Goal: Information Seeking & Learning: Find specific page/section

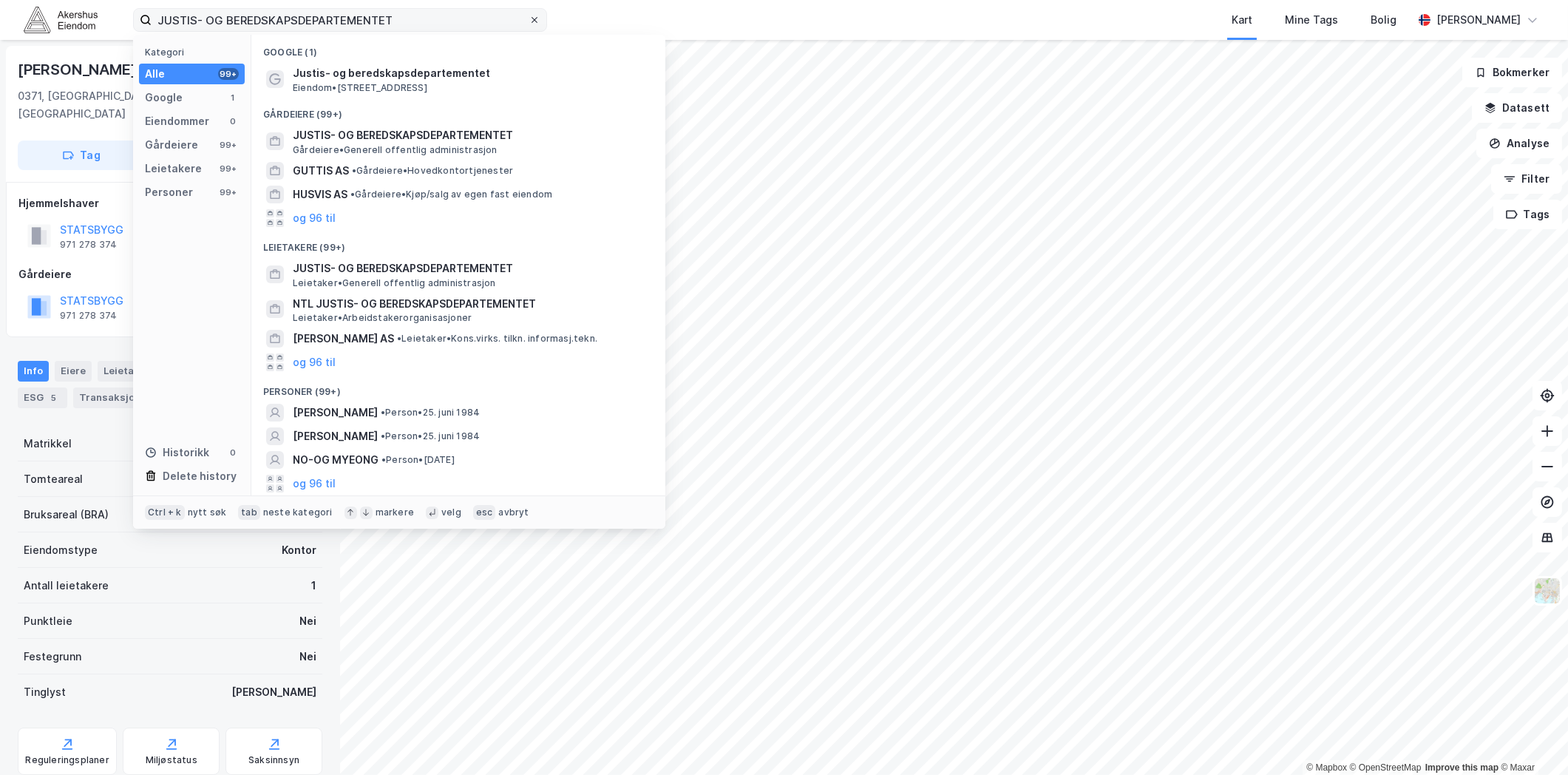
click at [534, 16] on icon at bounding box center [534, 20] width 9 height 9
click at [528, 16] on input "JUSTIS- OG BEREDSKAPSDEPARTEMENTET" at bounding box center [340, 20] width 377 height 22
paste input "[STREET_ADDRESS]"
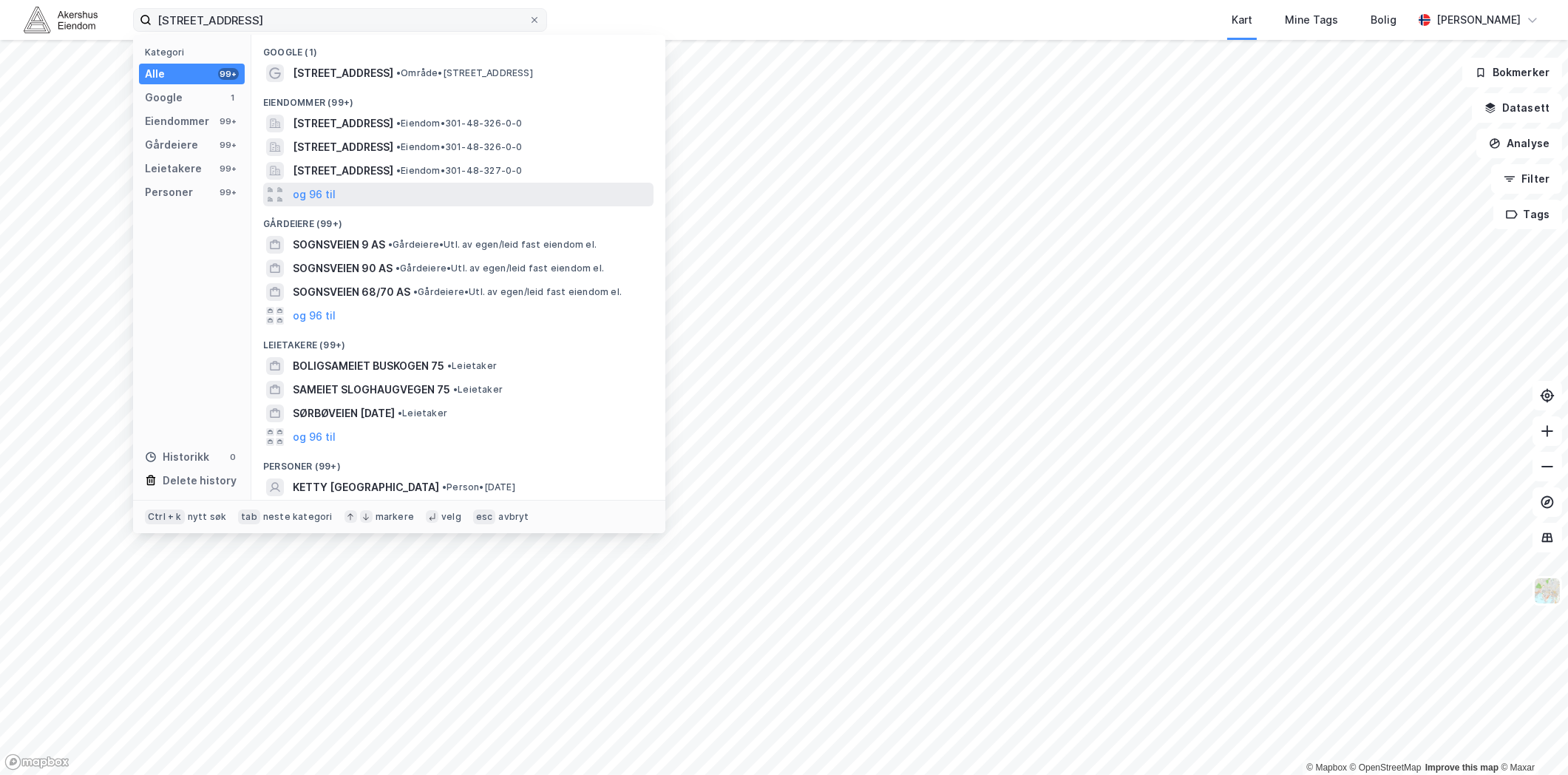
click at [352, 197] on div "og 96 til" at bounding box center [459, 194] width 390 height 24
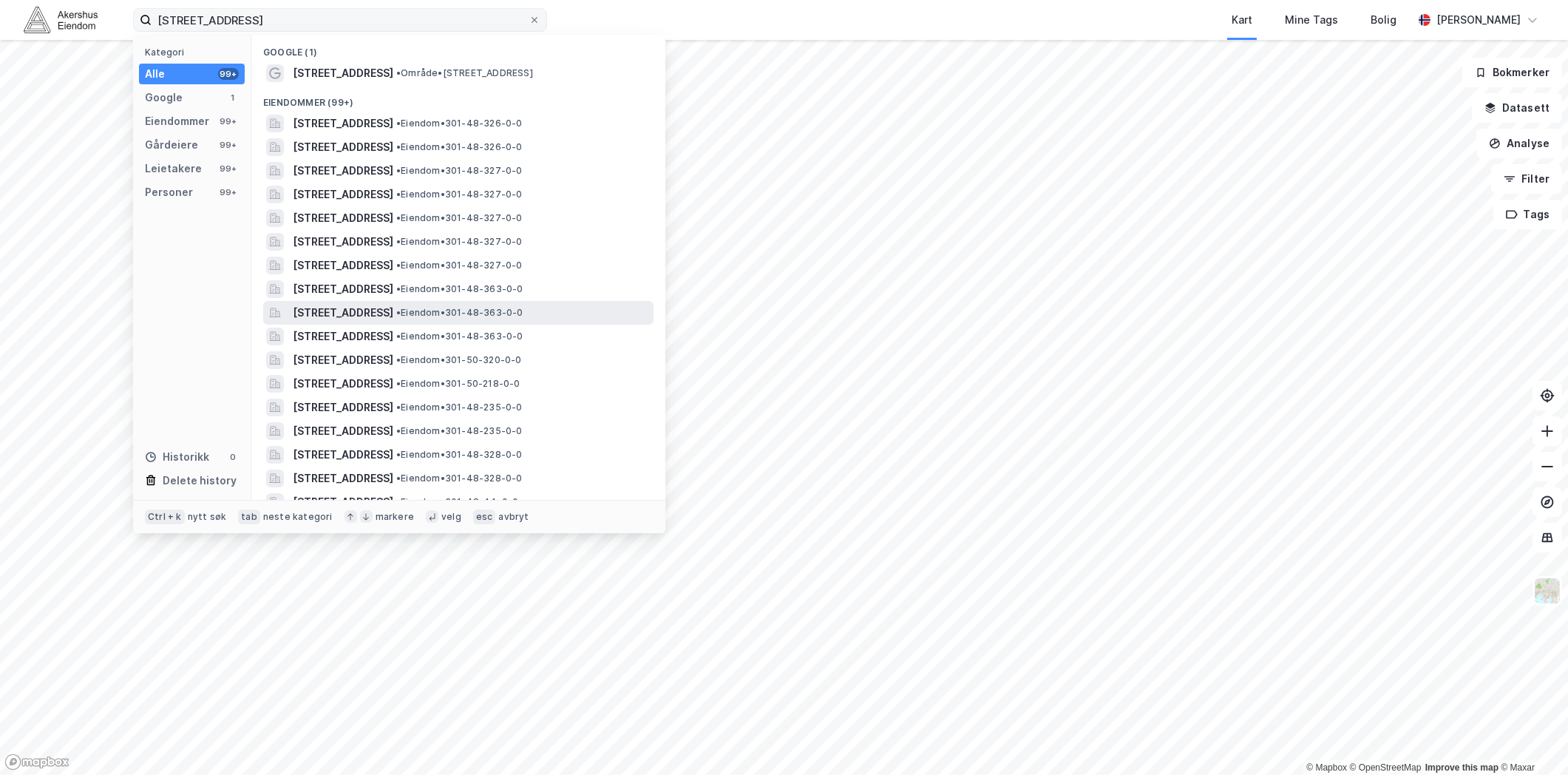
click at [393, 316] on span "[STREET_ADDRESS]" at bounding box center [344, 313] width 101 height 18
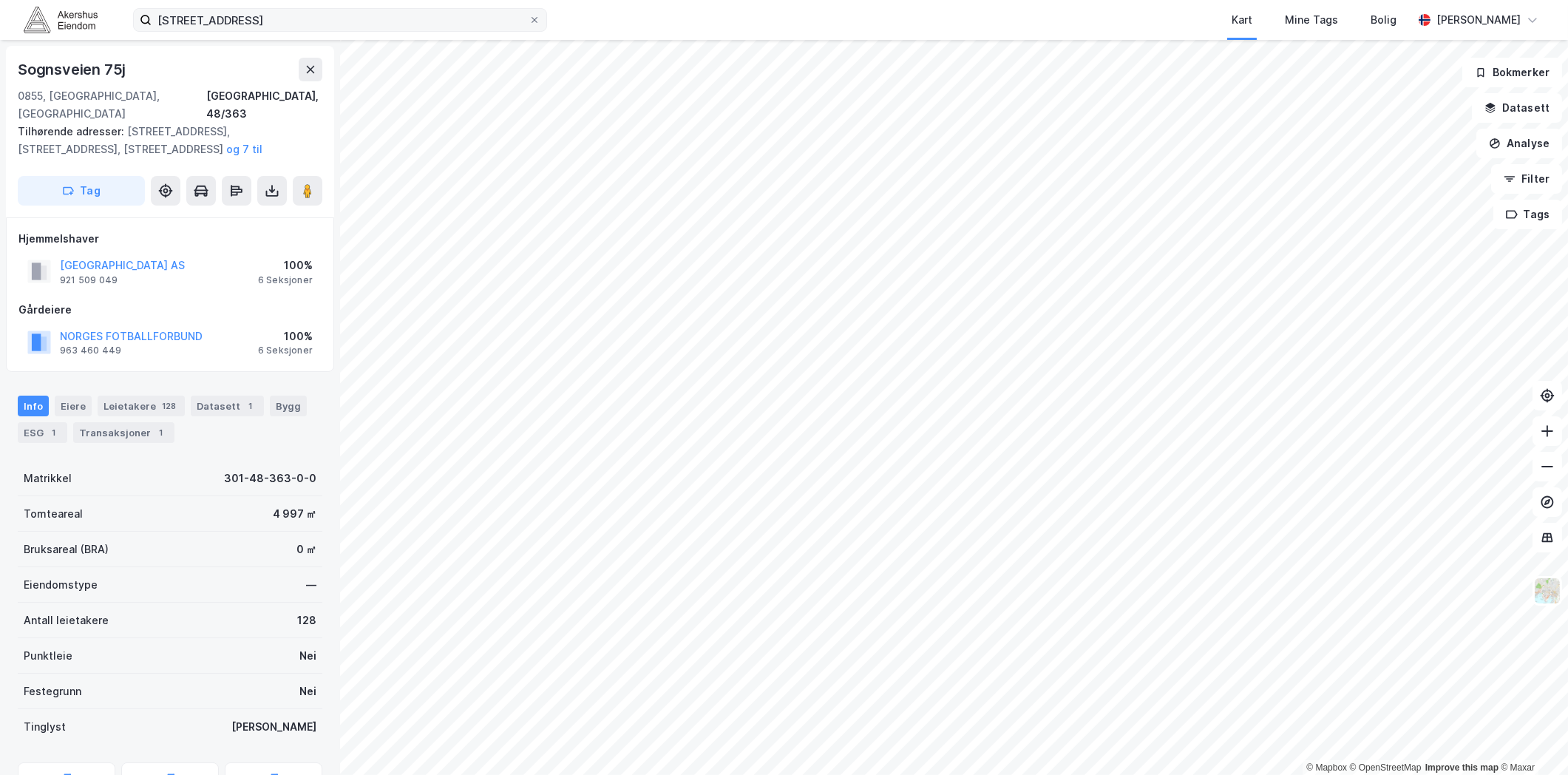
scroll to position [124, 0]
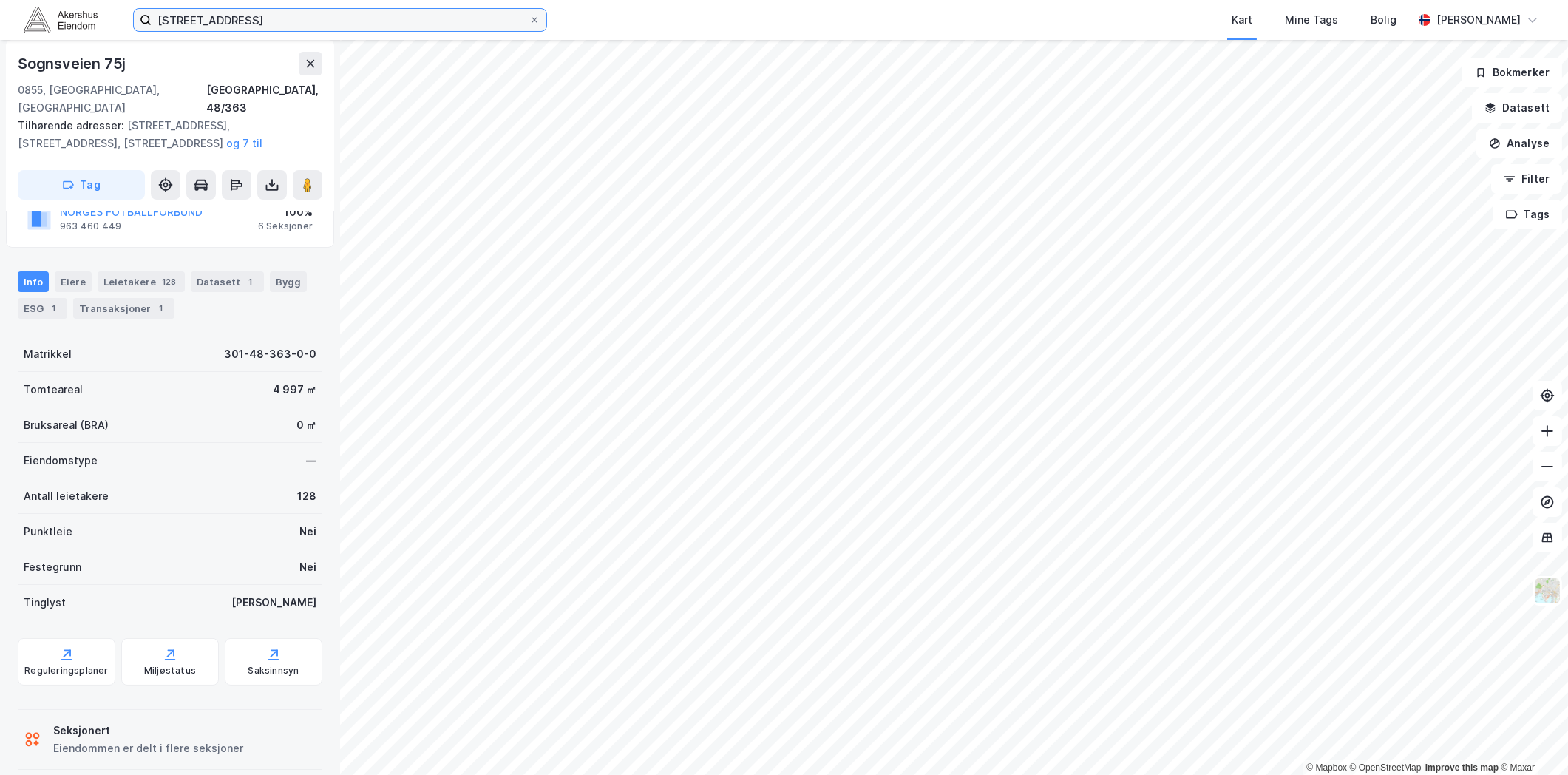
click at [275, 16] on input "[STREET_ADDRESS]" at bounding box center [340, 20] width 377 height 22
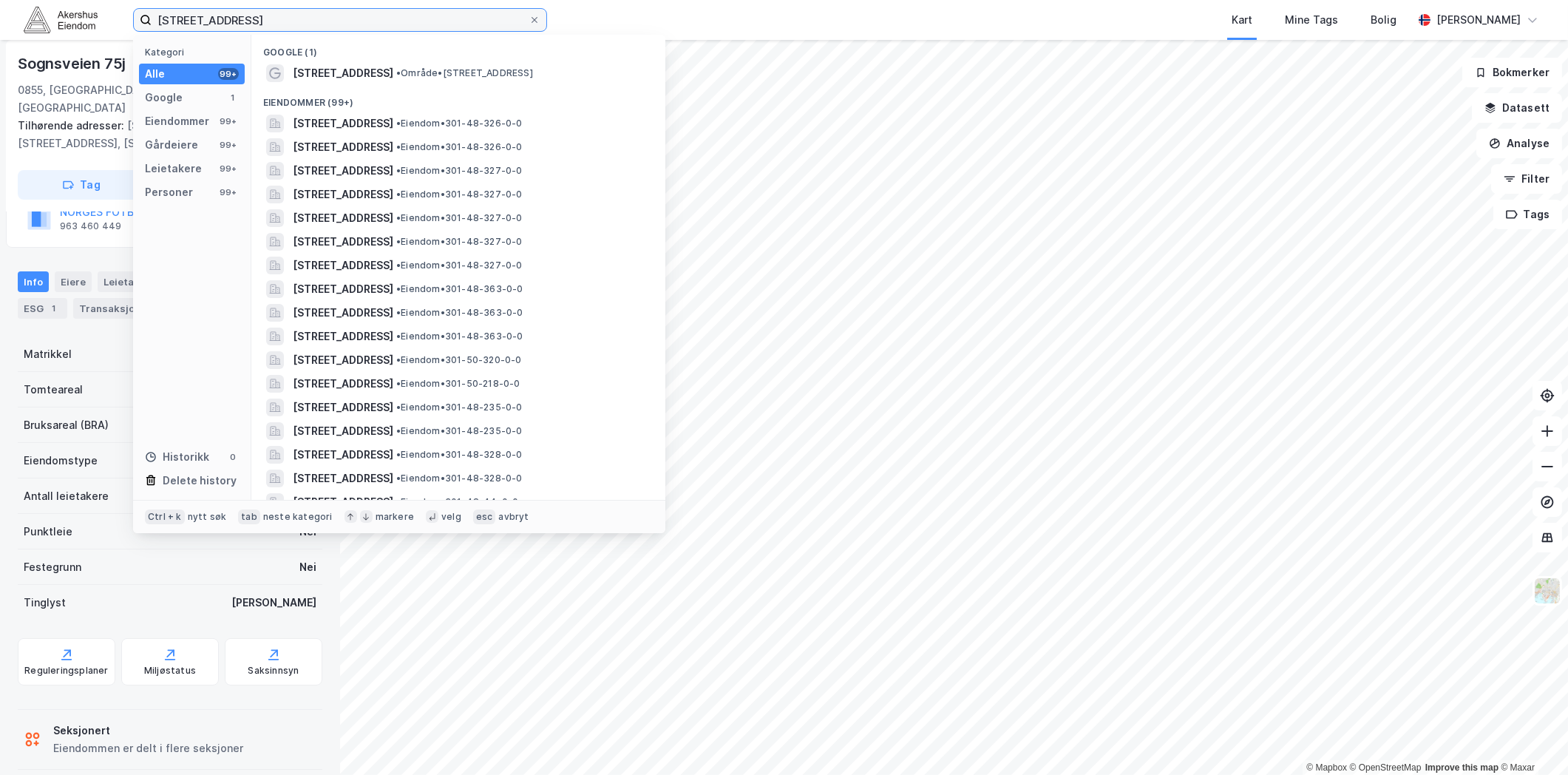
click at [275, 16] on input "[STREET_ADDRESS]" at bounding box center [340, 20] width 377 height 22
paste input "[STREET_ADDRESS]"
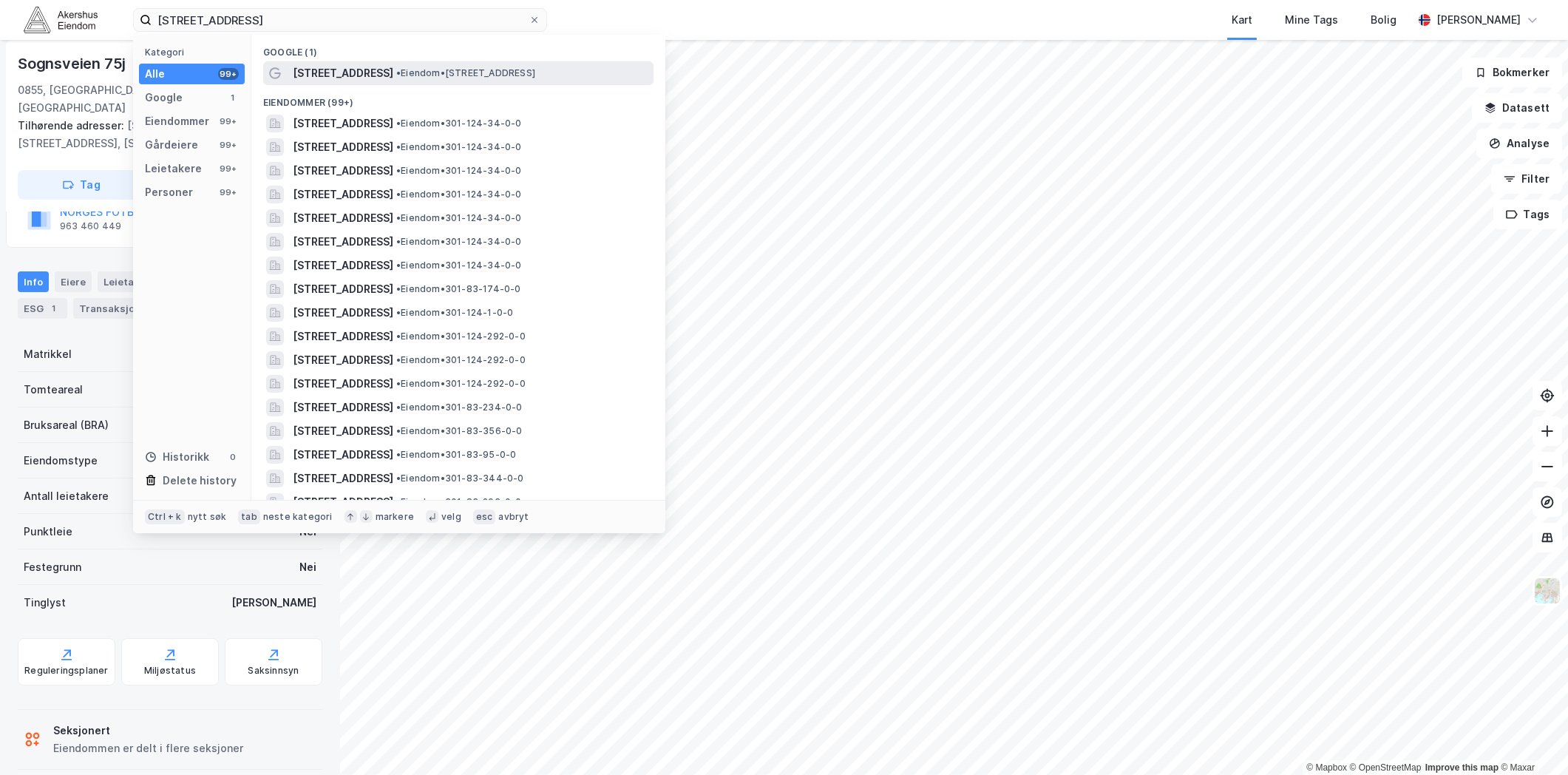
click at [396, 72] on span "• Eiendom • [STREET_ADDRESS]" at bounding box center [465, 73] width 139 height 12
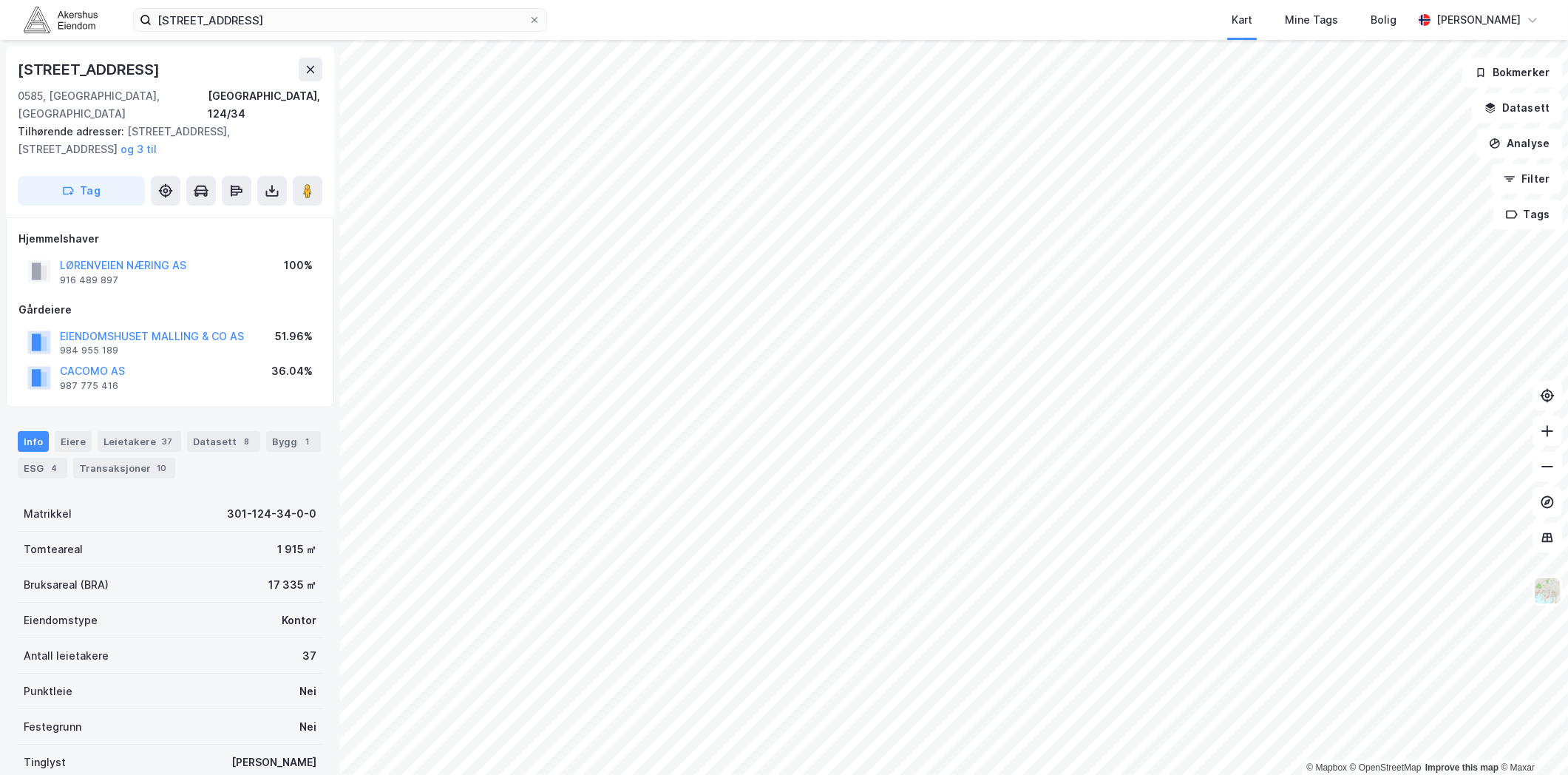
scroll to position [100, 0]
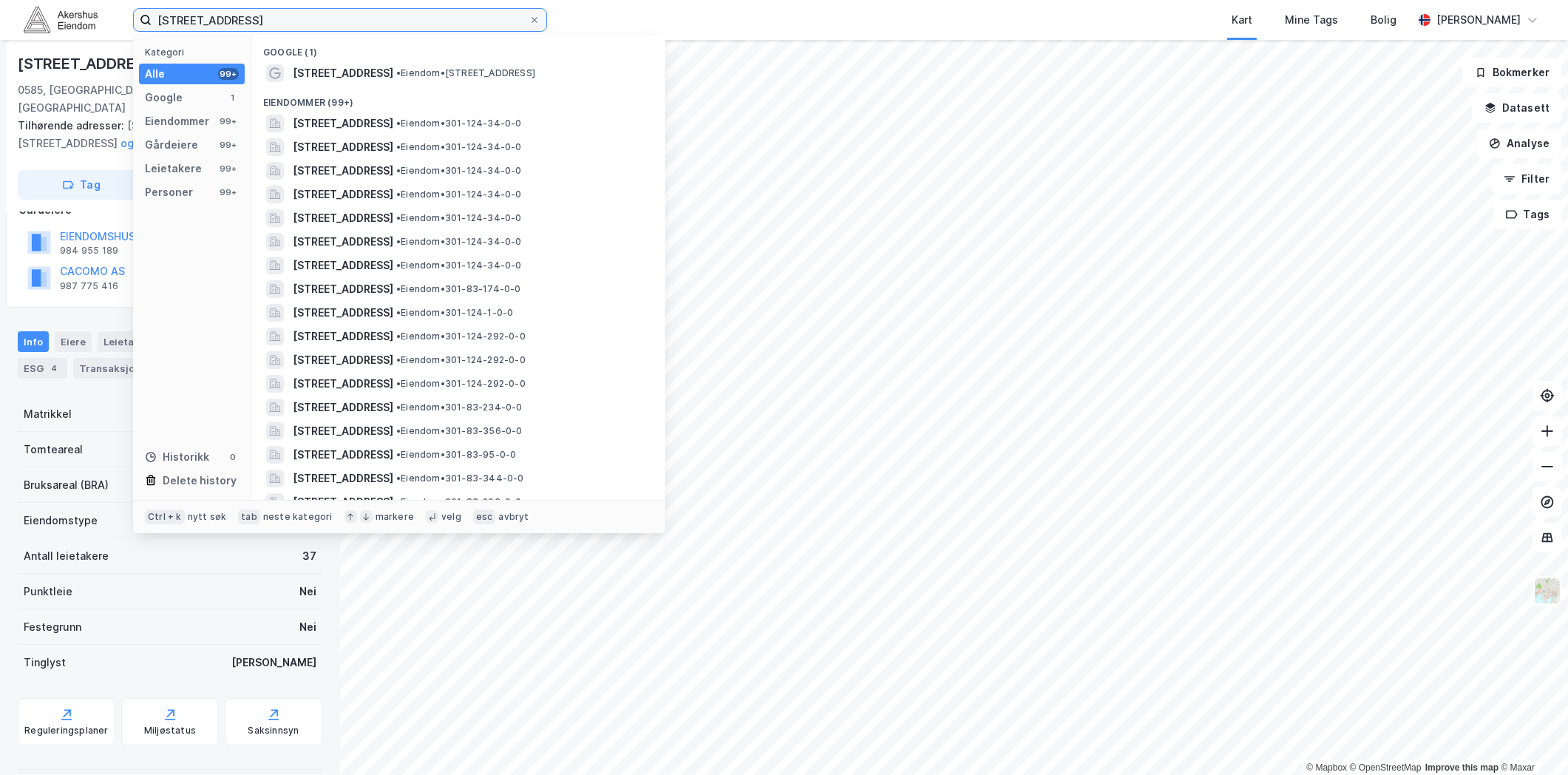
click at [279, 20] on input "[STREET_ADDRESS]" at bounding box center [340, 20] width 377 height 22
paste input "[STREET_ADDRESS]"
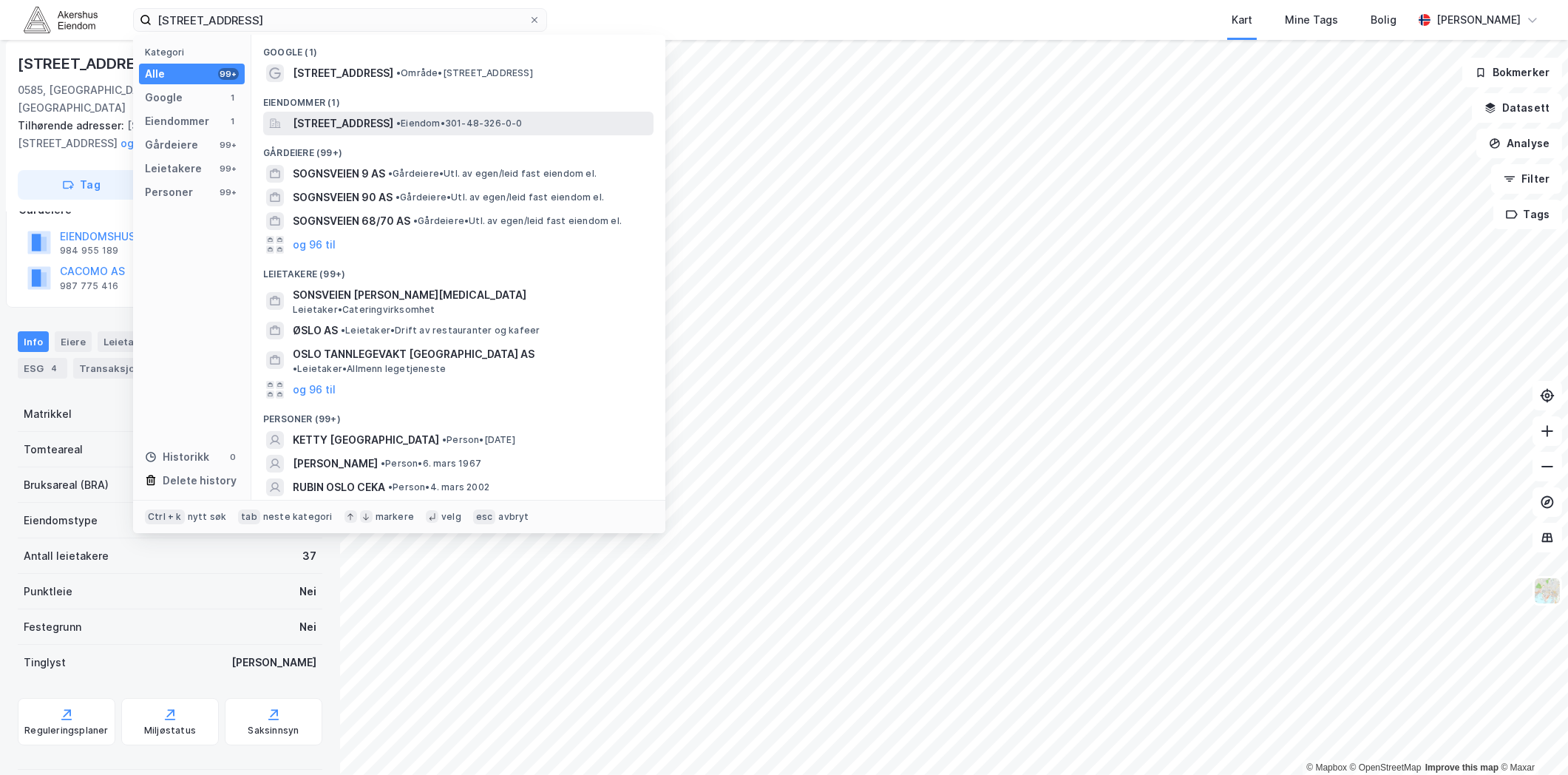
click at [344, 122] on span "[STREET_ADDRESS]" at bounding box center [344, 123] width 101 height 18
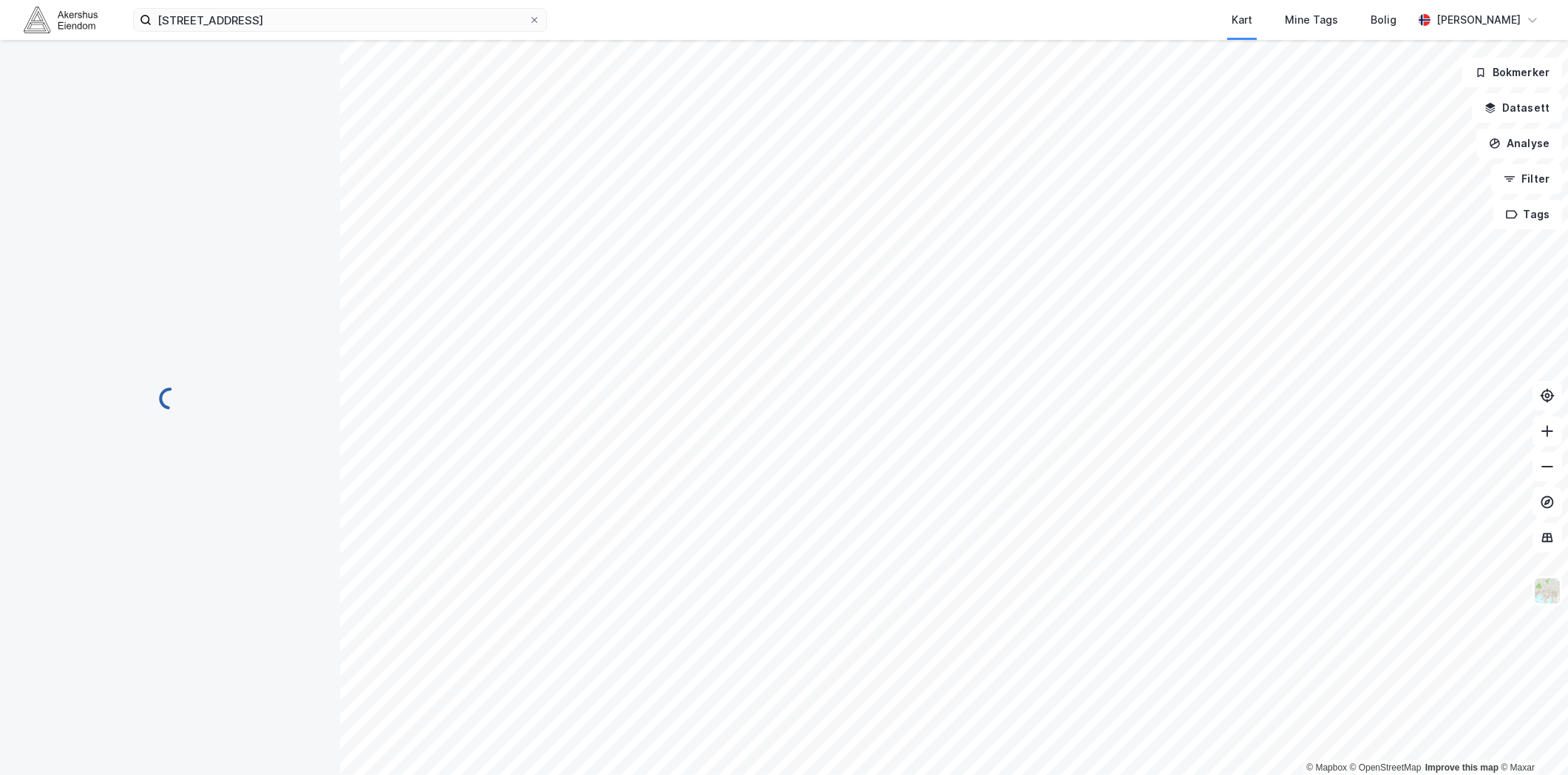
scroll to position [65, 0]
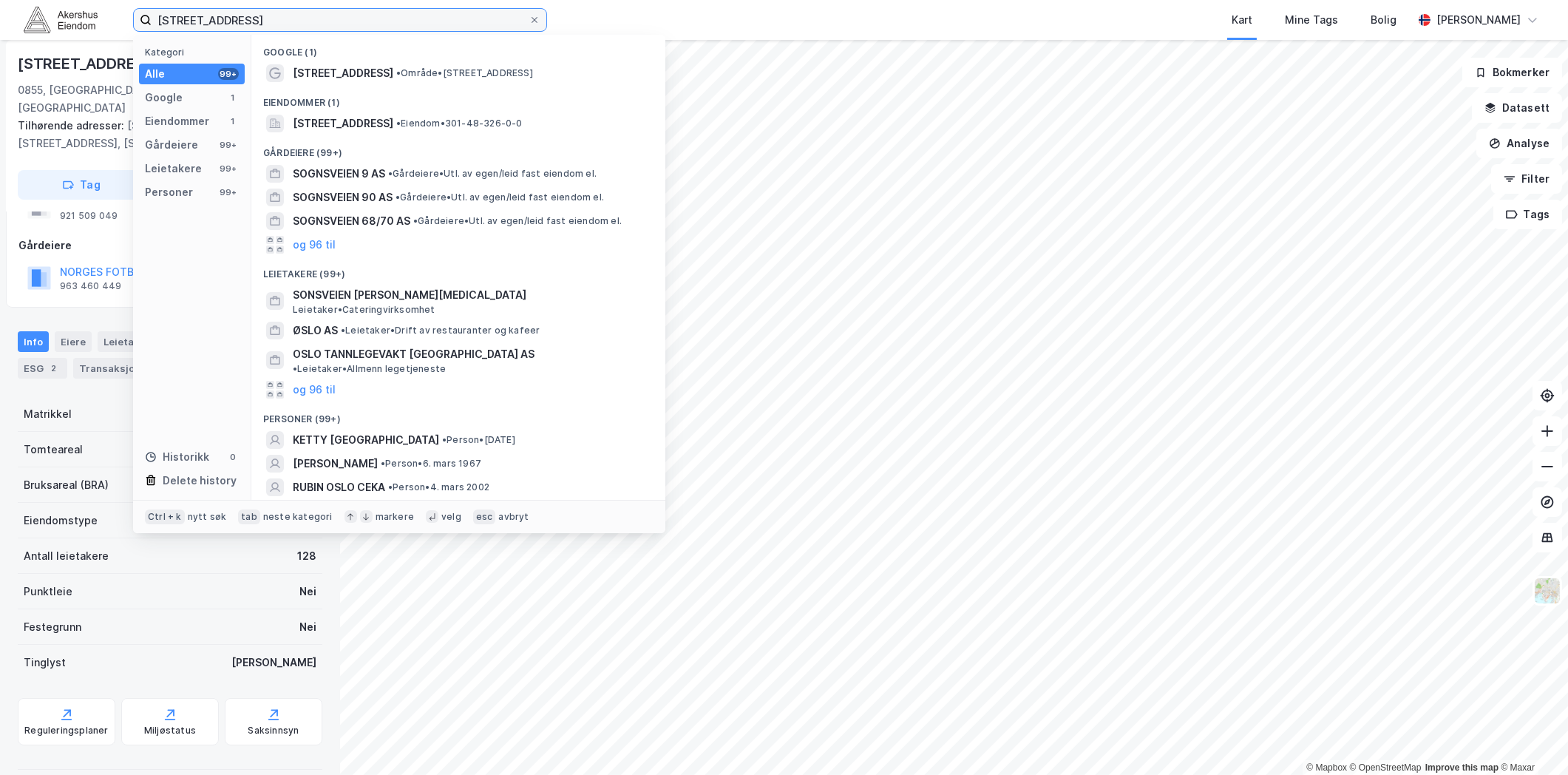
click at [444, 10] on input "[STREET_ADDRESS]" at bounding box center [340, 20] width 377 height 22
click at [442, 10] on input "[STREET_ADDRESS]" at bounding box center [340, 20] width 377 height 22
paste input "[STREET_ADDRESS]"
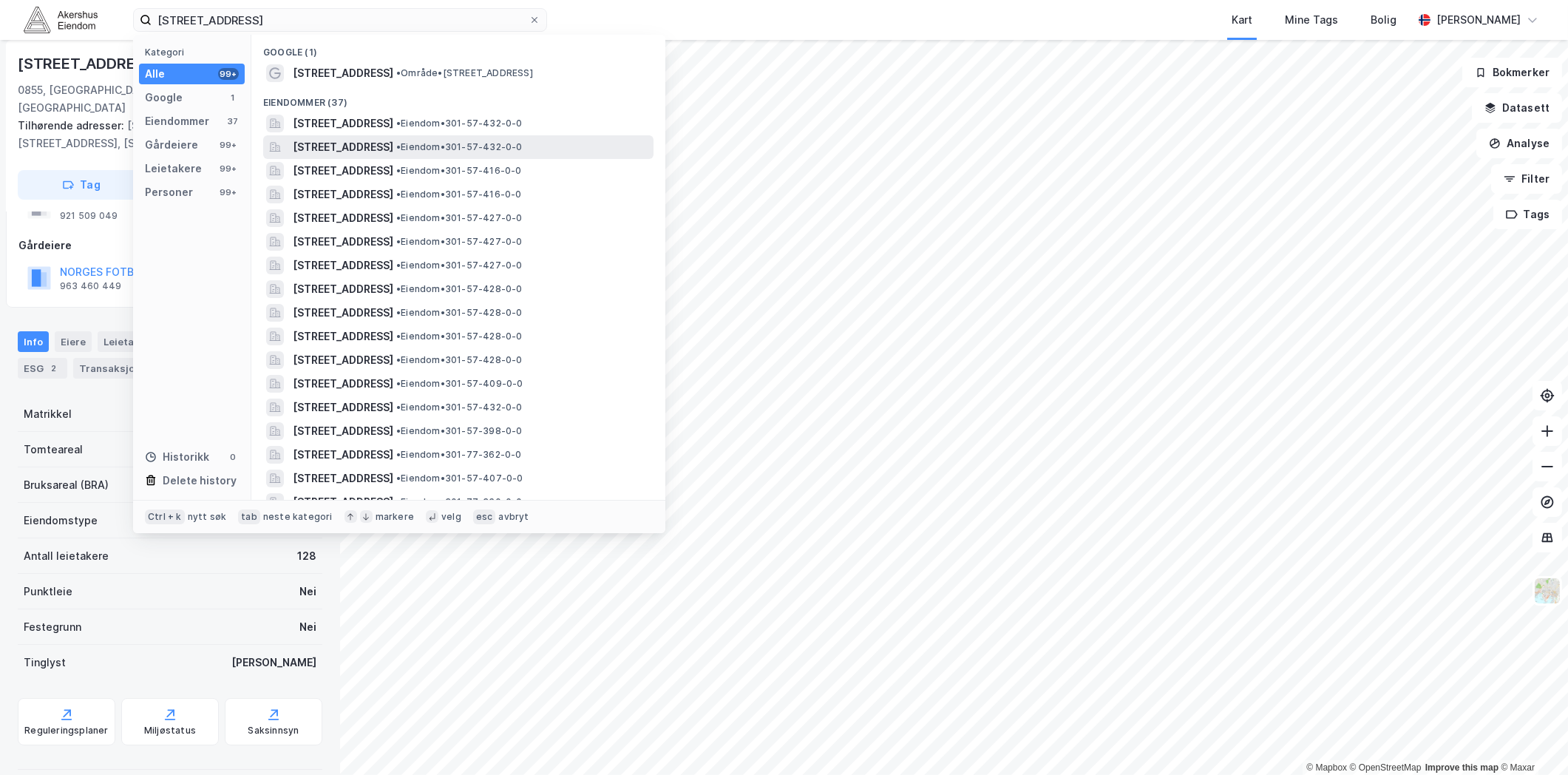
click at [385, 148] on span "[STREET_ADDRESS]" at bounding box center [344, 147] width 101 height 18
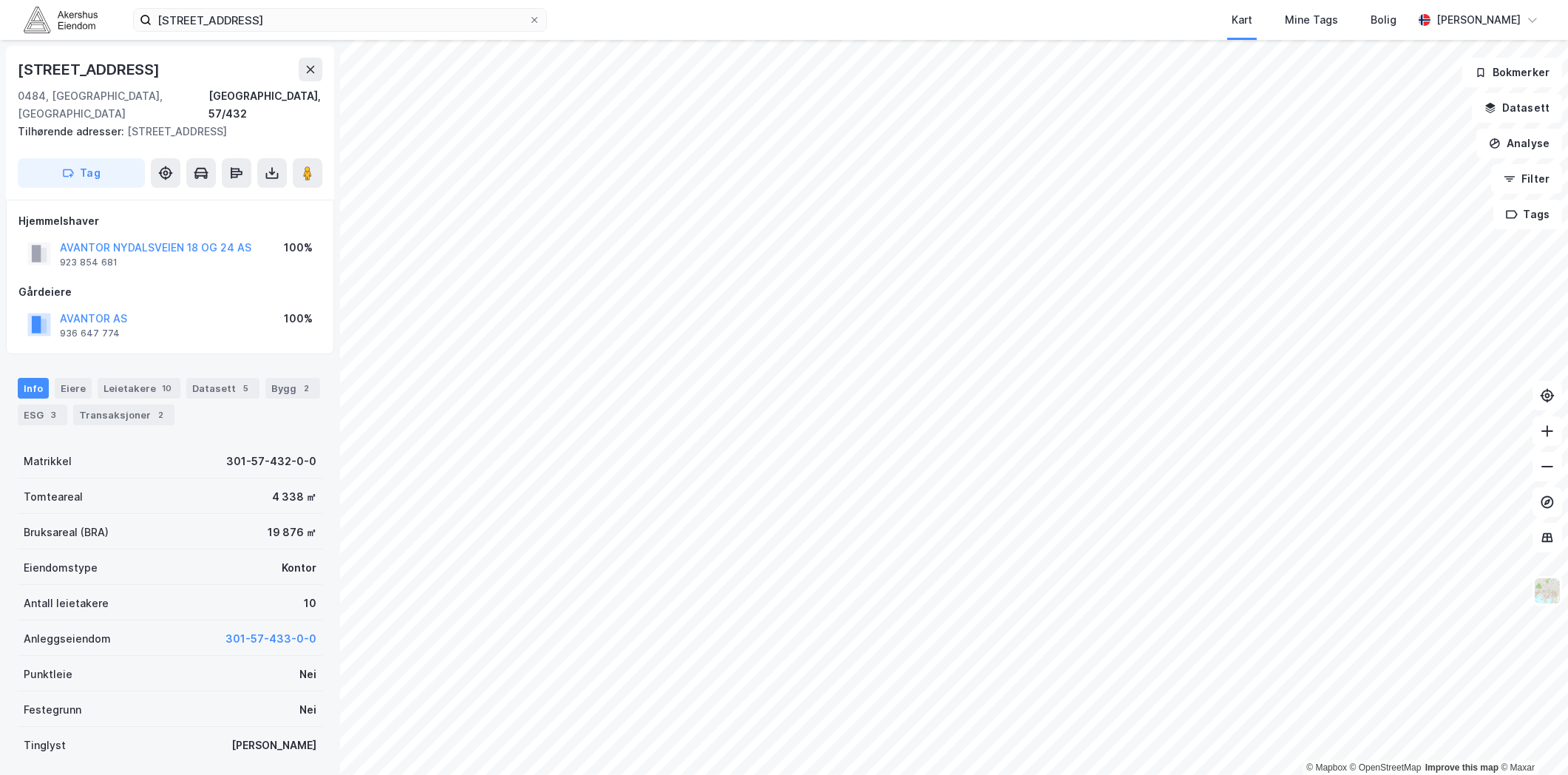
scroll to position [65, 0]
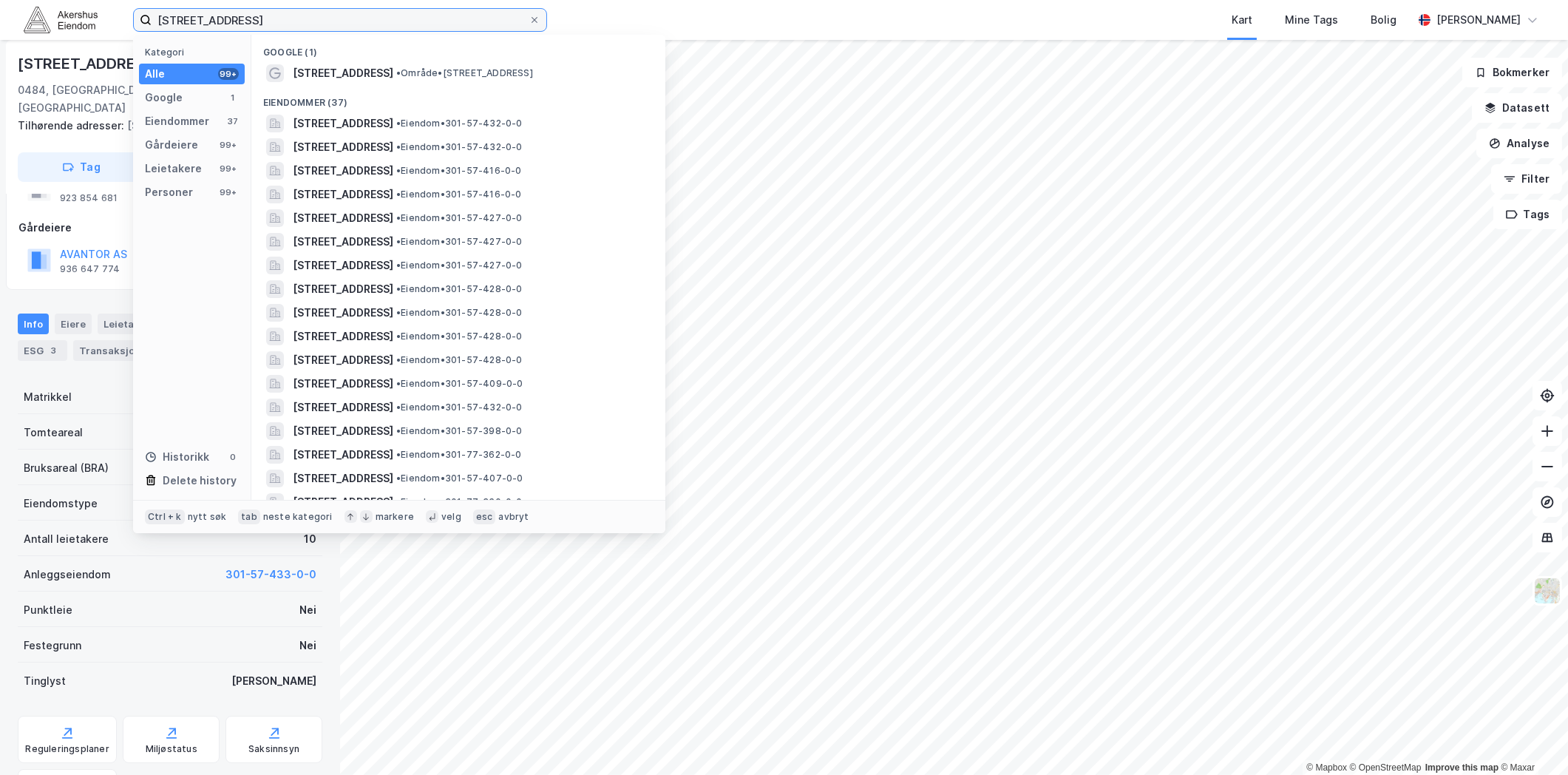
click at [477, 19] on input "[STREET_ADDRESS]" at bounding box center [340, 20] width 377 height 22
click at [475, 19] on input "[STREET_ADDRESS]" at bounding box center [340, 20] width 377 height 22
paste input "[STREET_ADDRESS]"
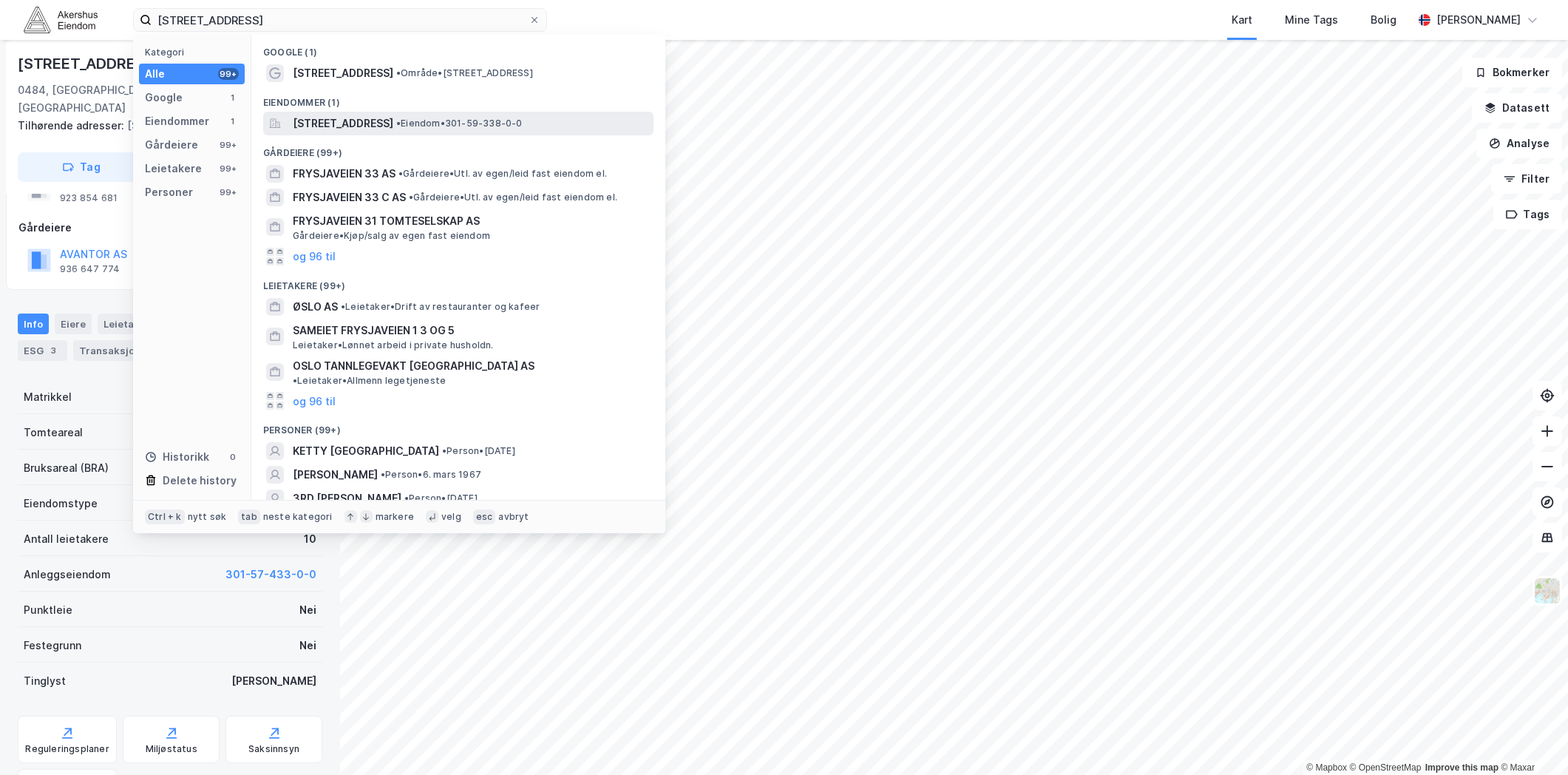
click at [390, 123] on span "[STREET_ADDRESS]" at bounding box center [344, 123] width 101 height 18
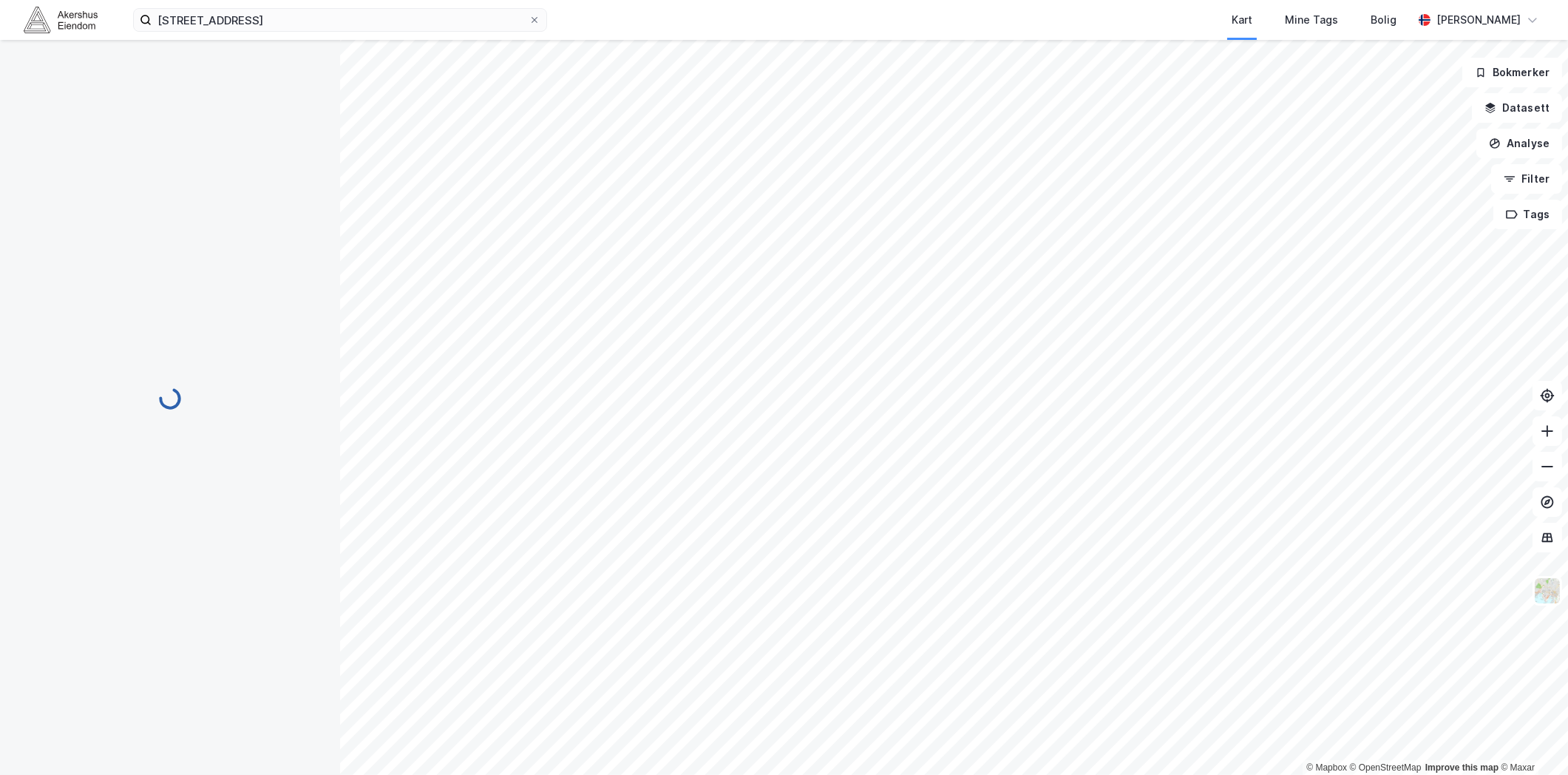
scroll to position [65, 0]
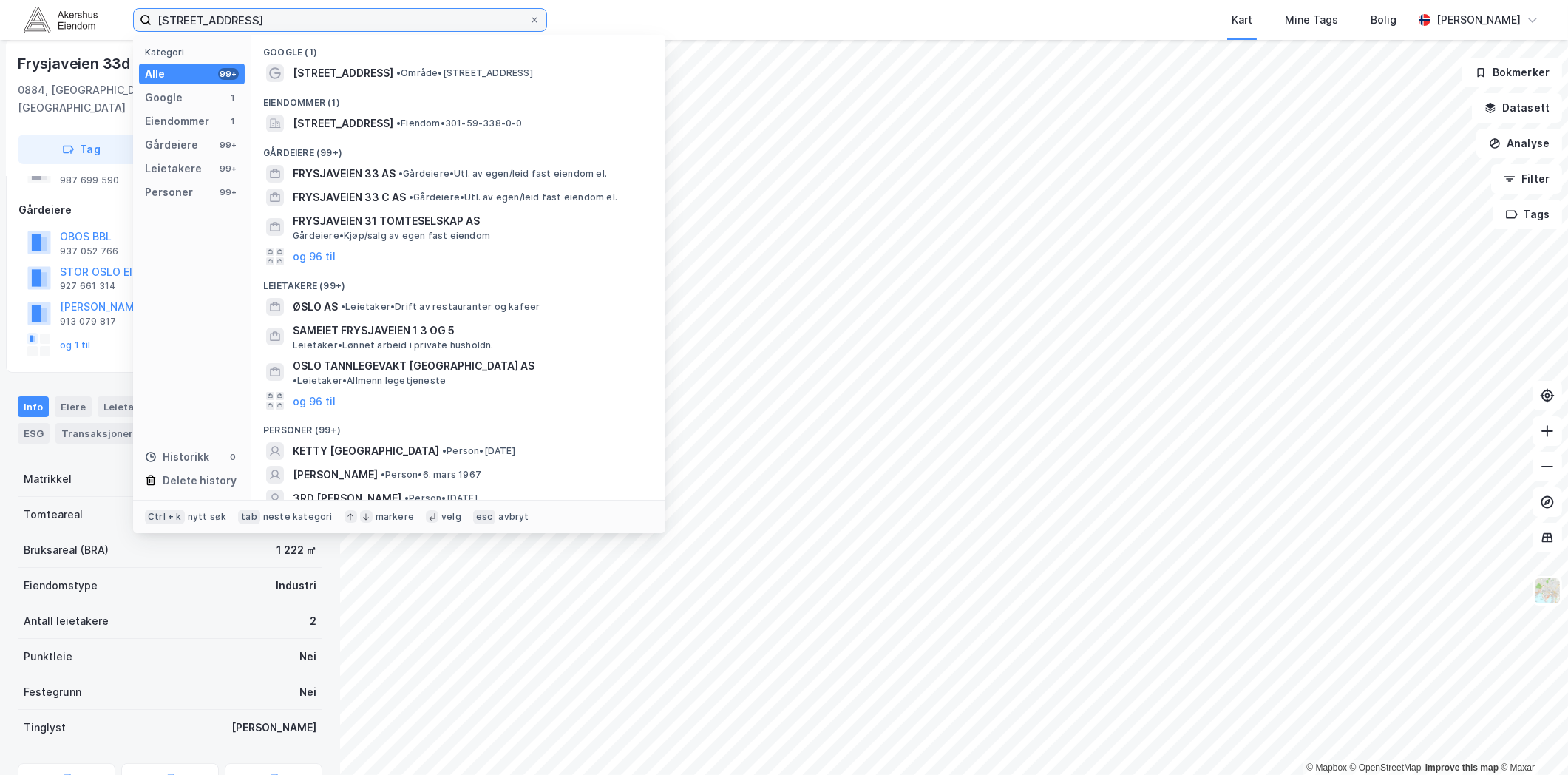
drag, startPoint x: 353, startPoint y: 30, endPoint x: 13, endPoint y: 17, distance: 340.2
click at [13, 17] on div "[STREET_ADDRESS] Kategori Alle 99+ Google 1 Eiendommer 1 Gårdeiere 99+ Leietake…" at bounding box center [784, 20] width 1568 height 40
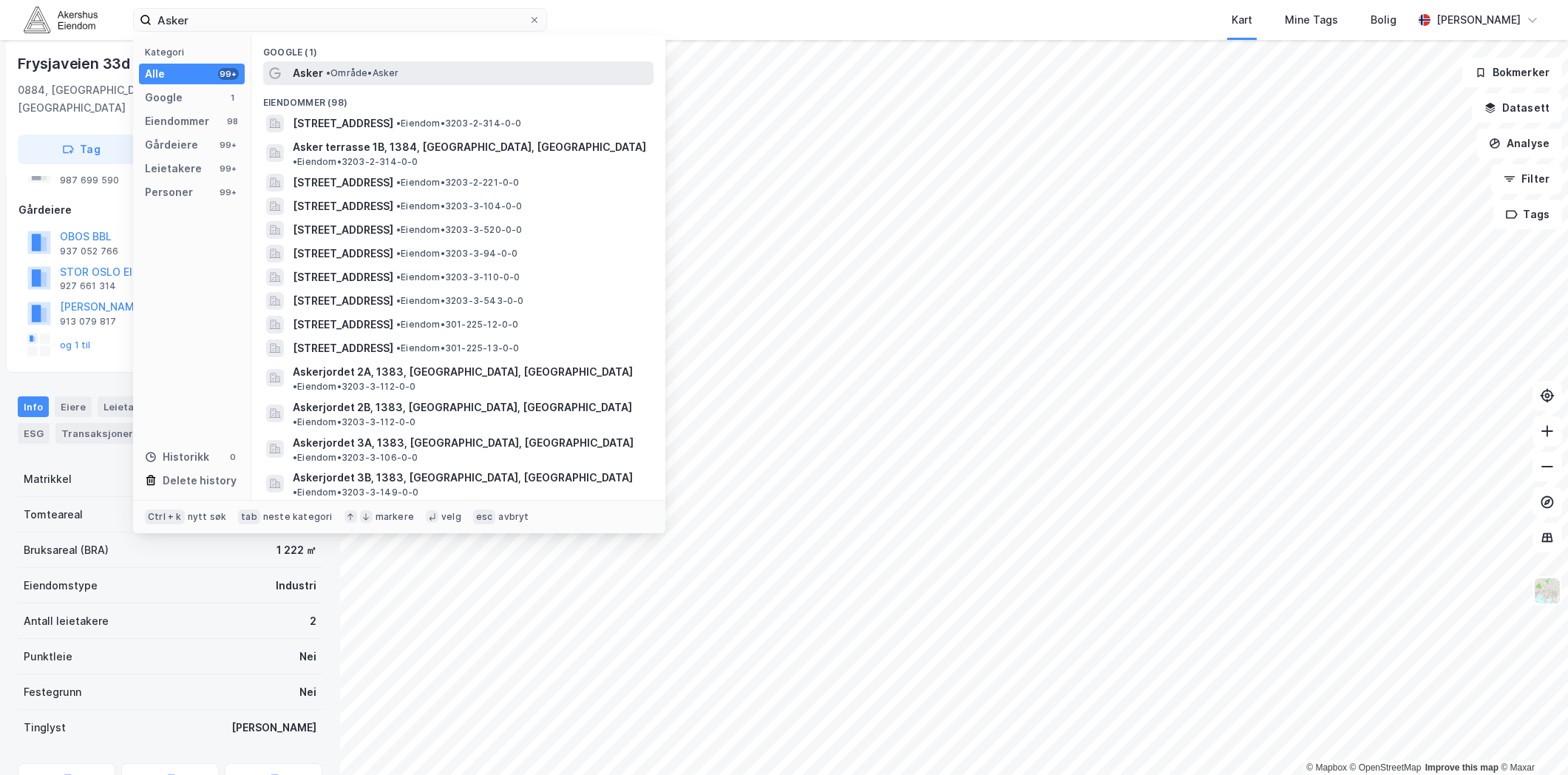
click at [374, 71] on span "• Område • Asker" at bounding box center [362, 73] width 73 height 12
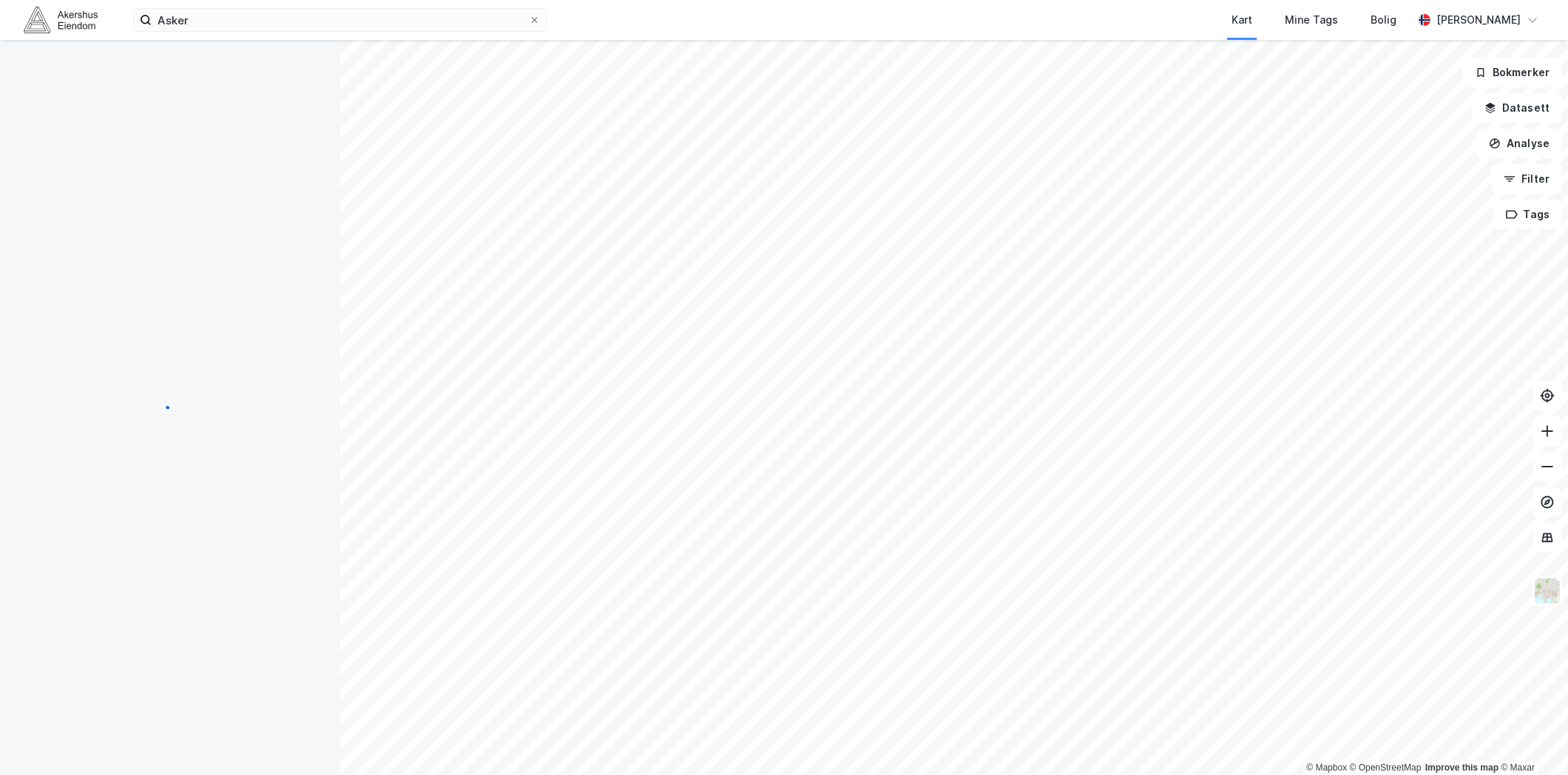
scroll to position [65, 0]
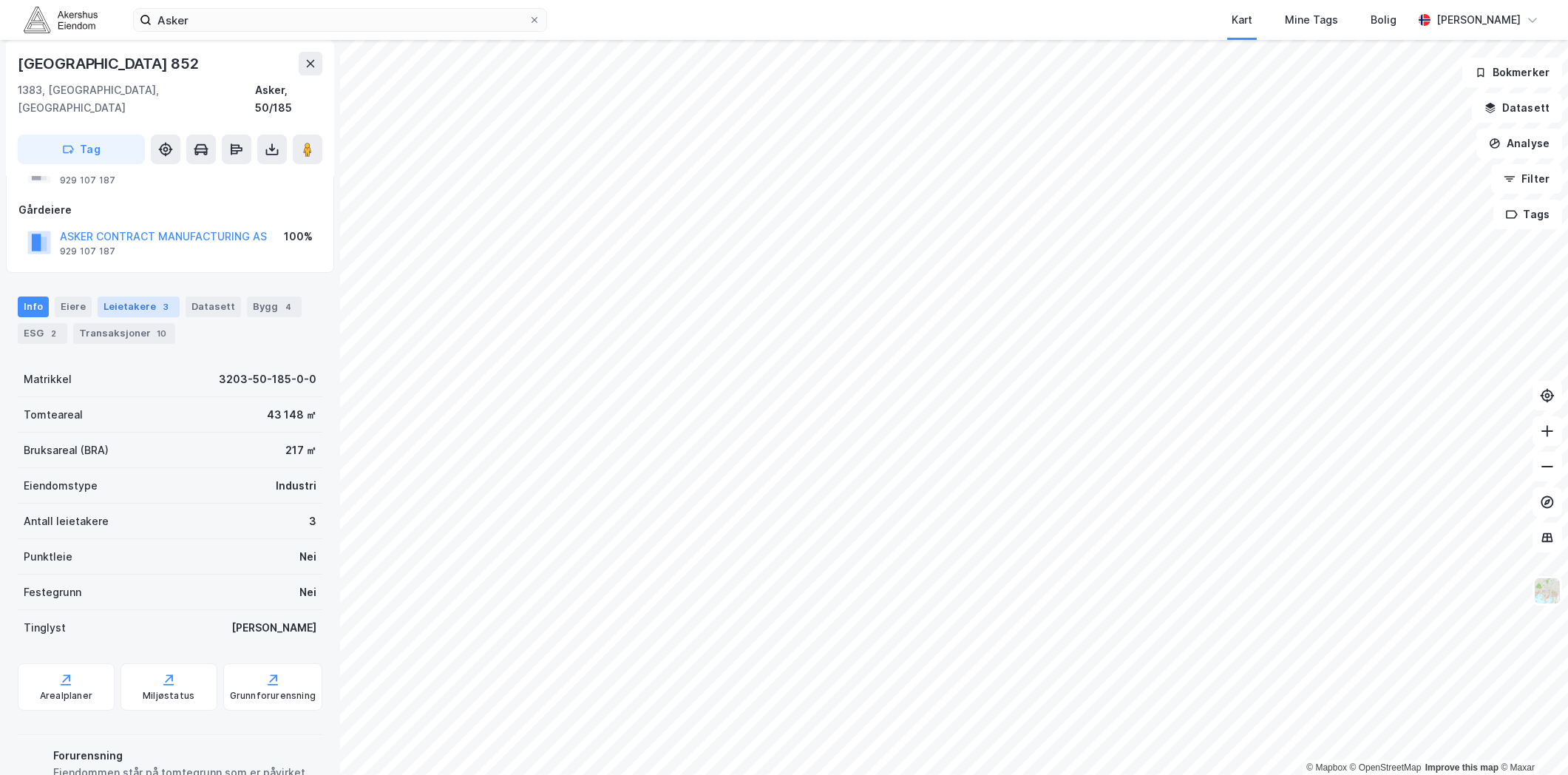
click at [141, 297] on div "Leietakere 3" at bounding box center [139, 307] width 82 height 21
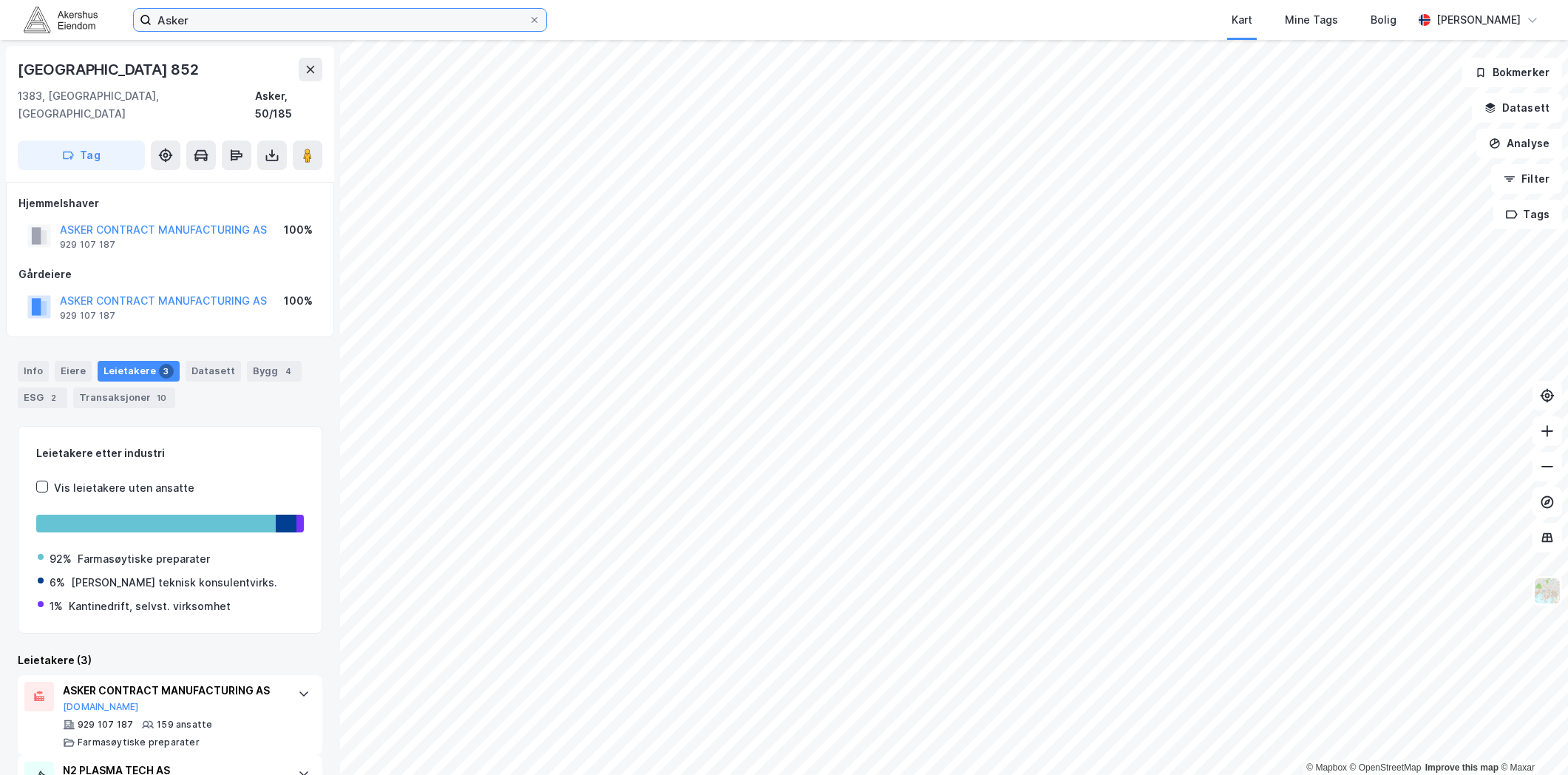
click at [265, 21] on input "Asker" at bounding box center [340, 20] width 377 height 22
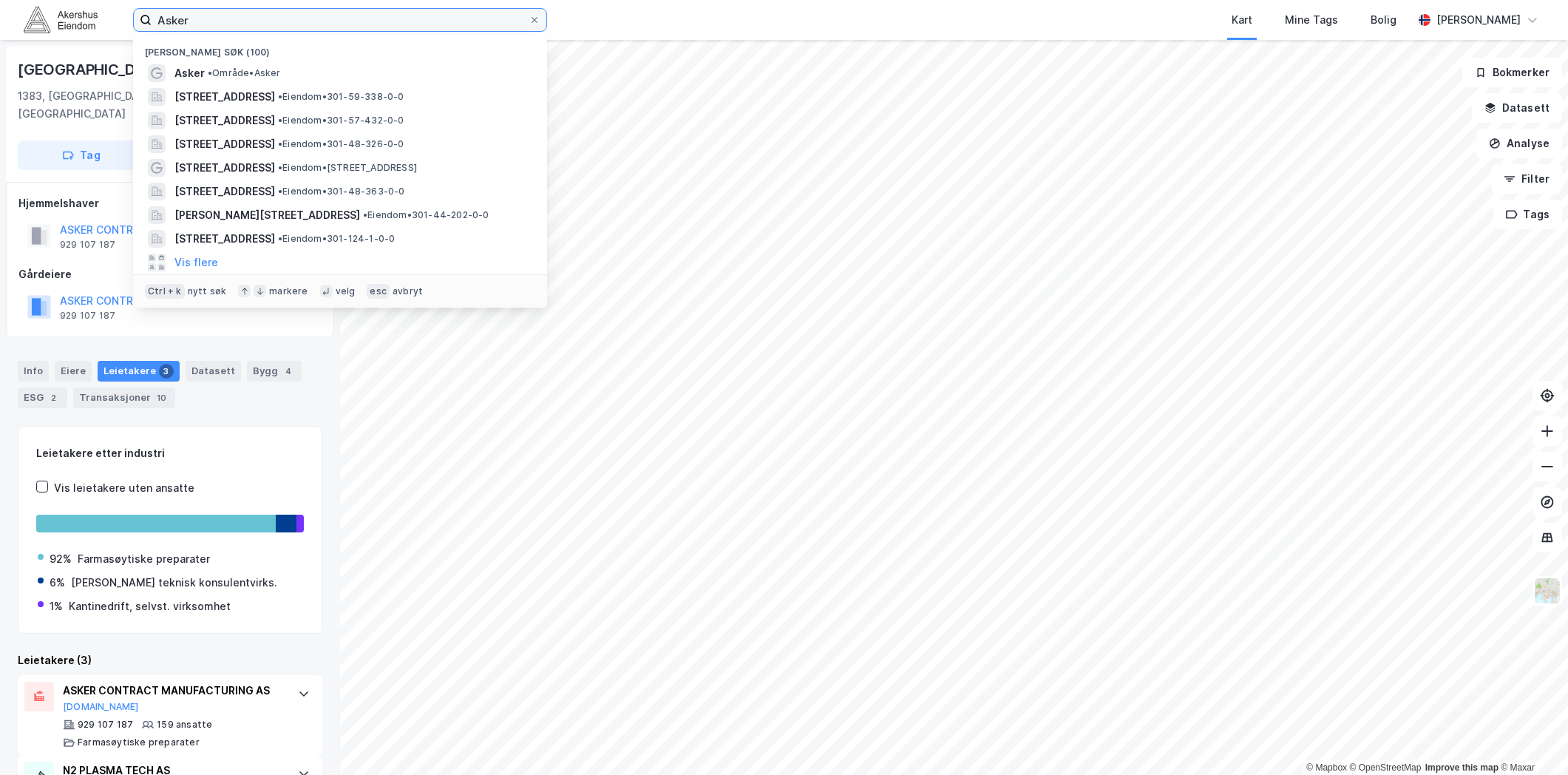
click at [264, 21] on input "Asker" at bounding box center [340, 20] width 377 height 22
paste input "[STREET_ADDRESS]"
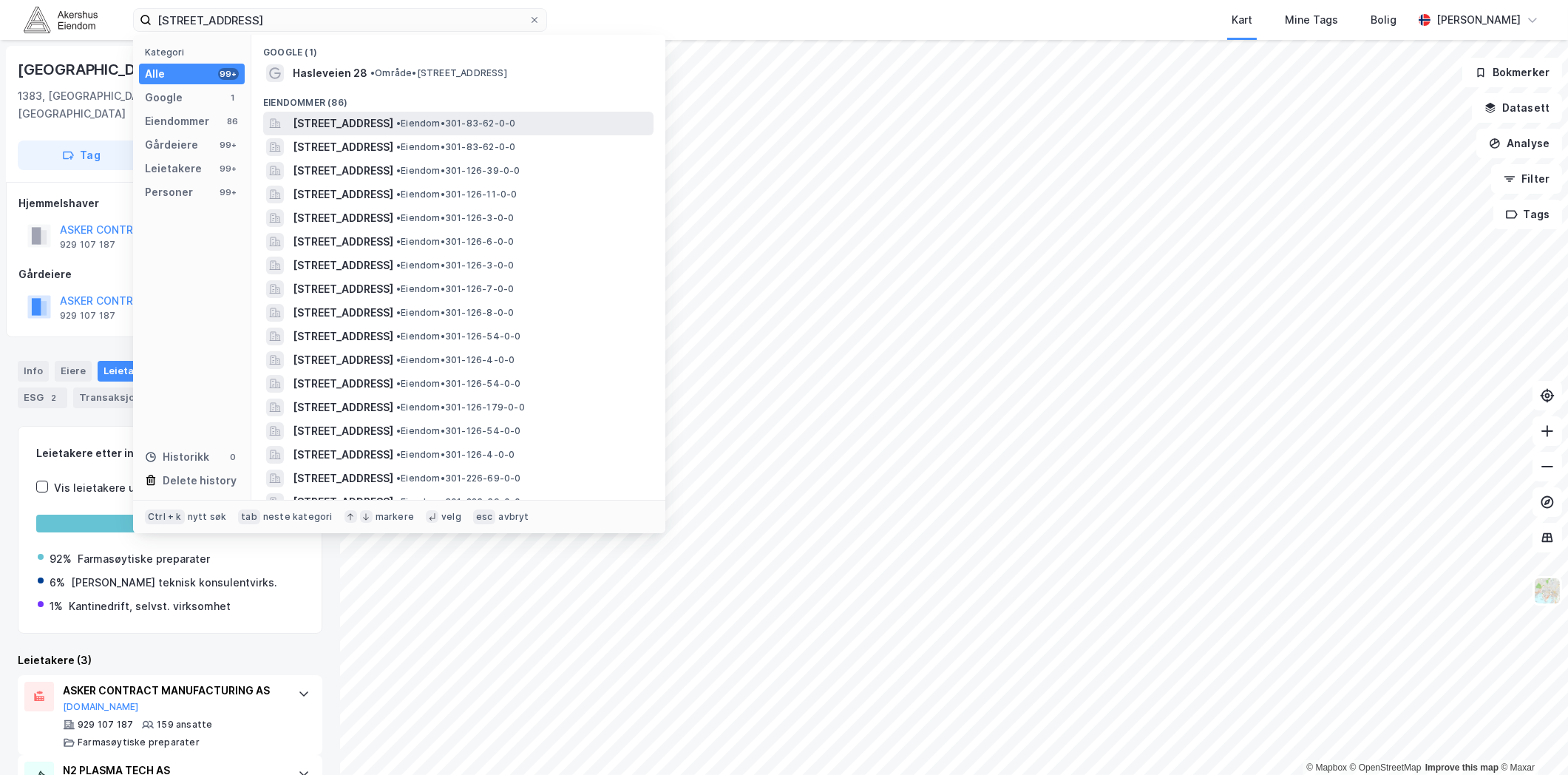
click at [379, 127] on span "[STREET_ADDRESS]" at bounding box center [344, 123] width 101 height 18
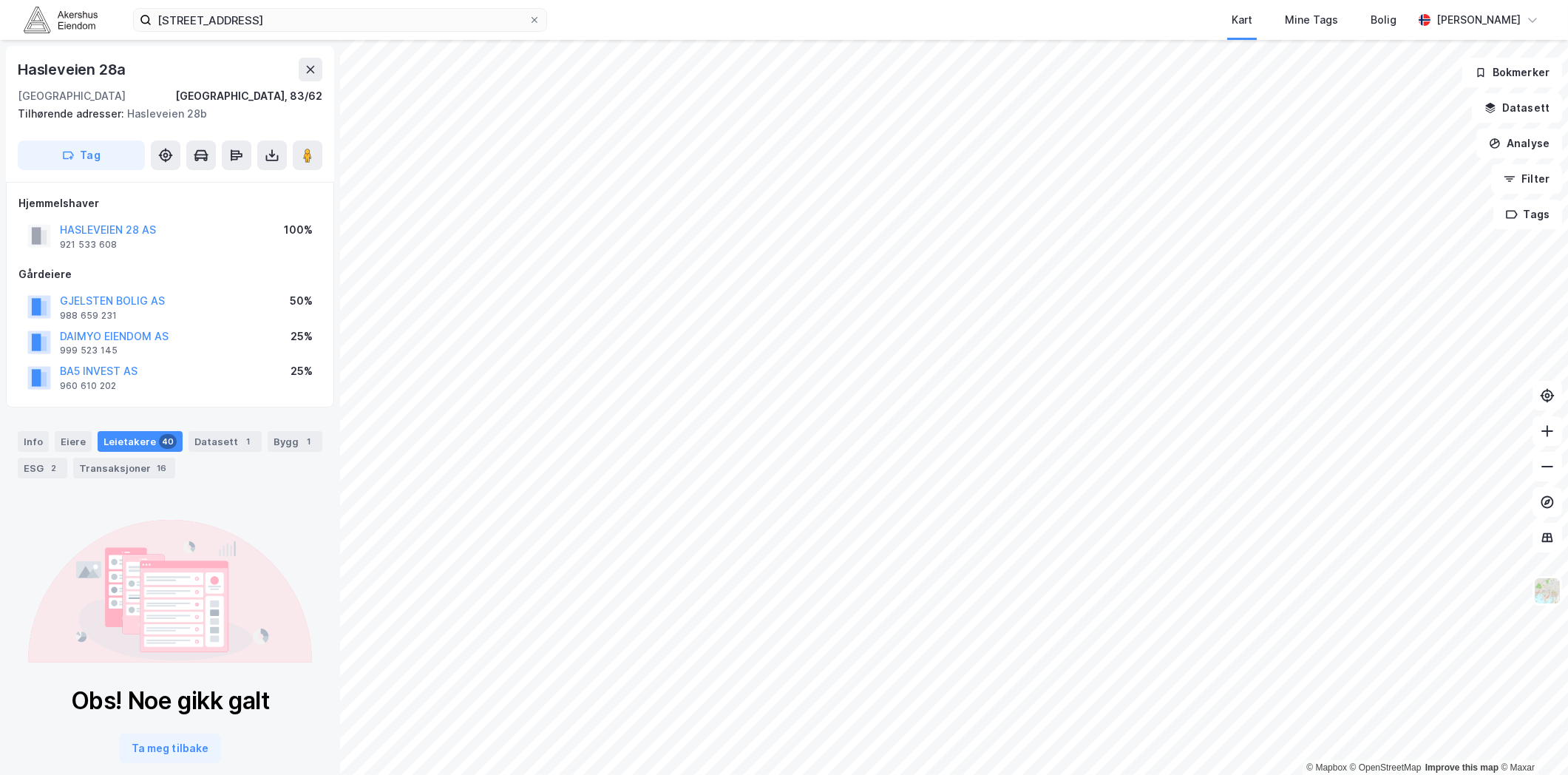
scroll to position [28, 0]
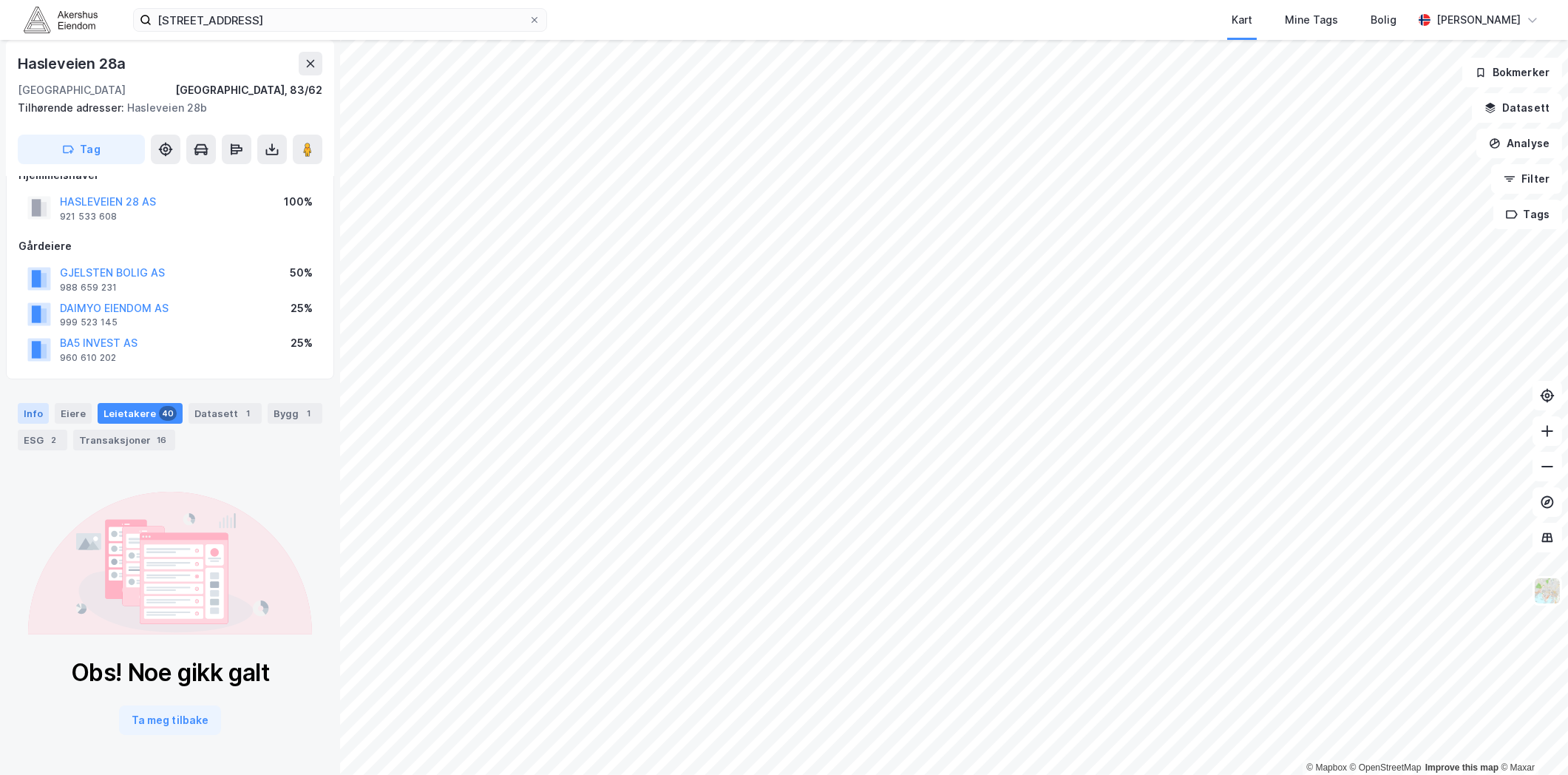
click at [38, 404] on div "Info" at bounding box center [33, 413] width 31 height 21
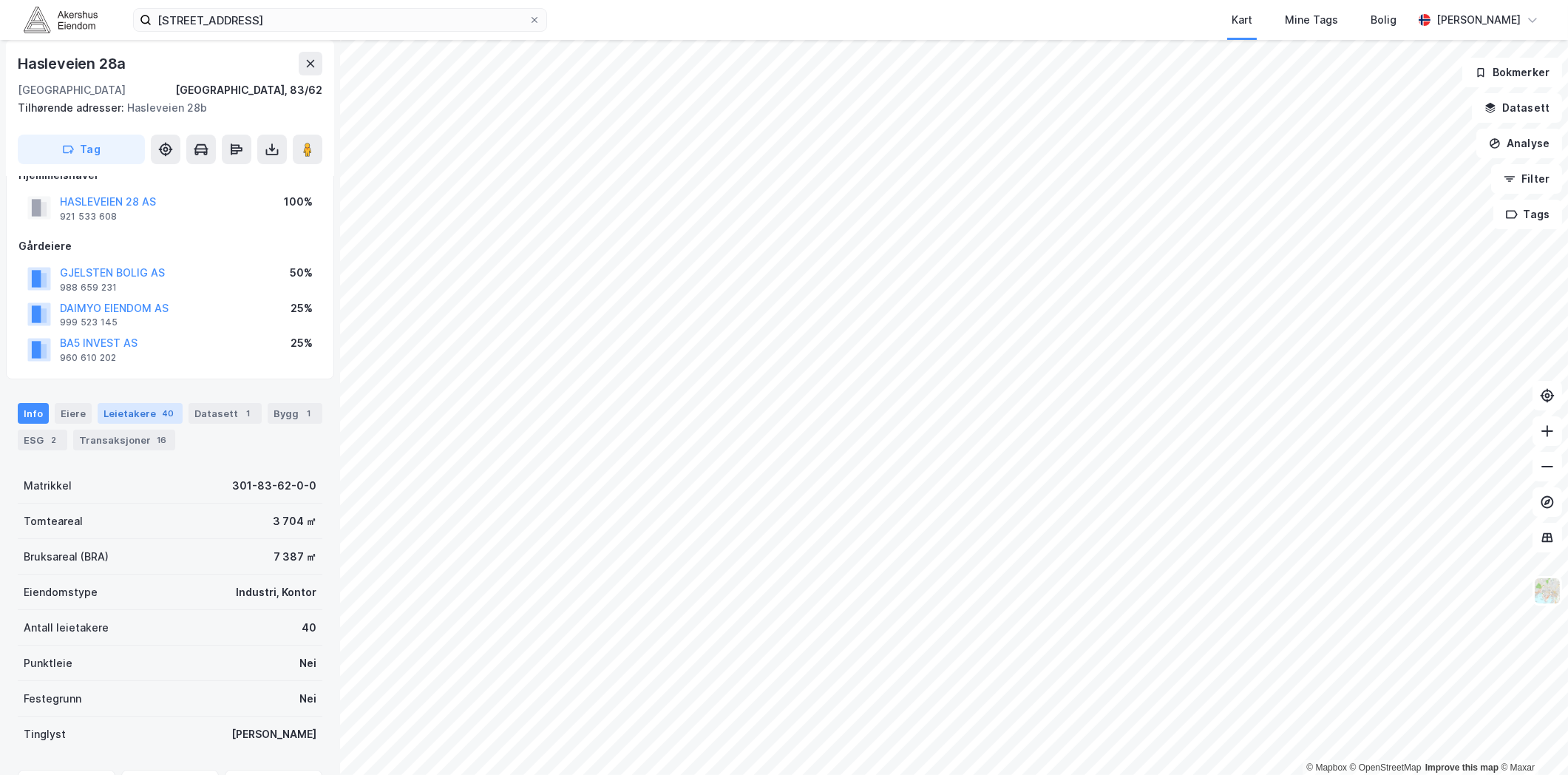
click at [145, 409] on div "Leietakere 40" at bounding box center [140, 413] width 85 height 21
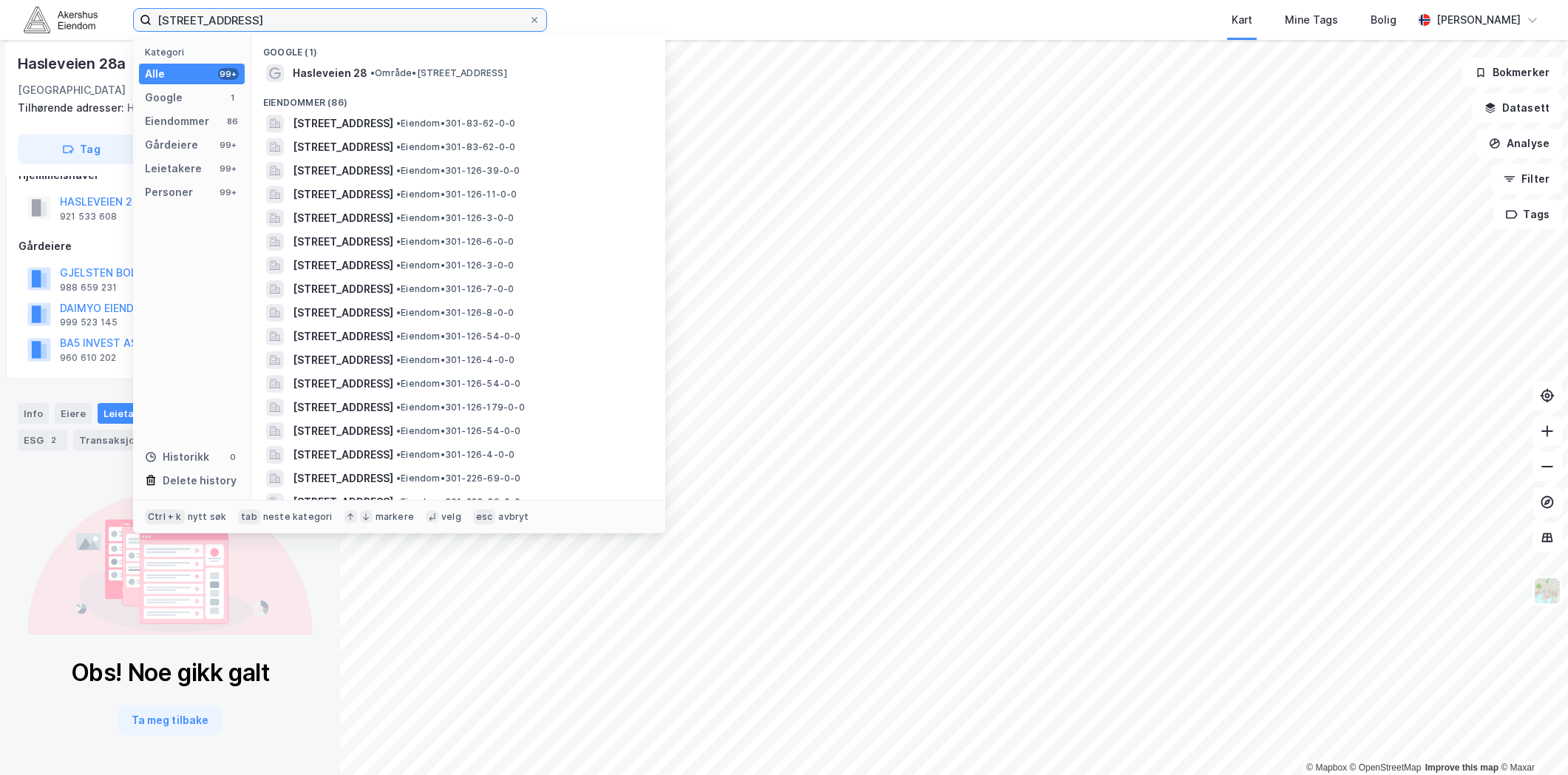
click at [232, 21] on input "[STREET_ADDRESS]" at bounding box center [340, 20] width 377 height 22
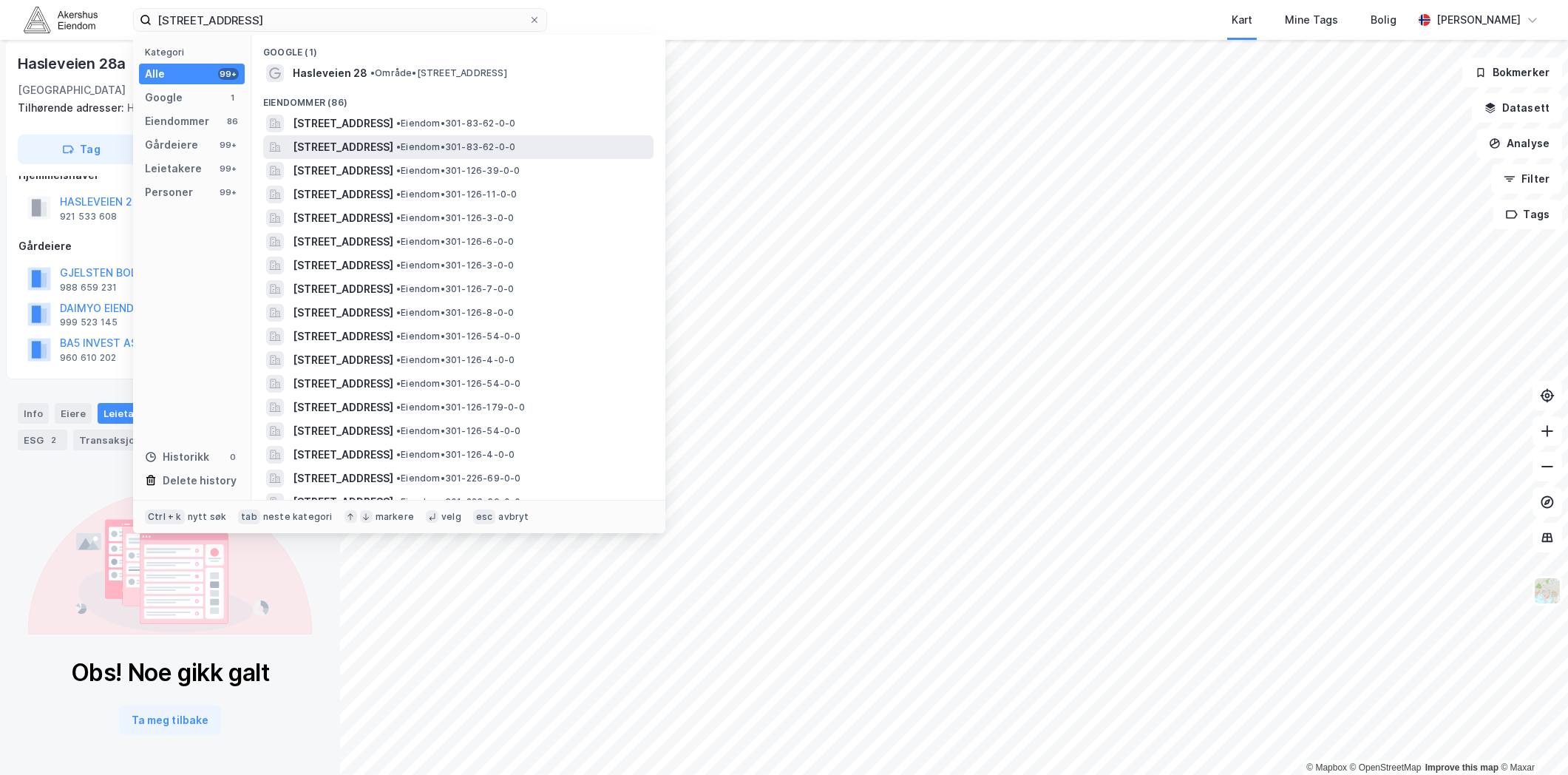
click at [360, 152] on span "[STREET_ADDRESS]" at bounding box center [344, 147] width 101 height 18
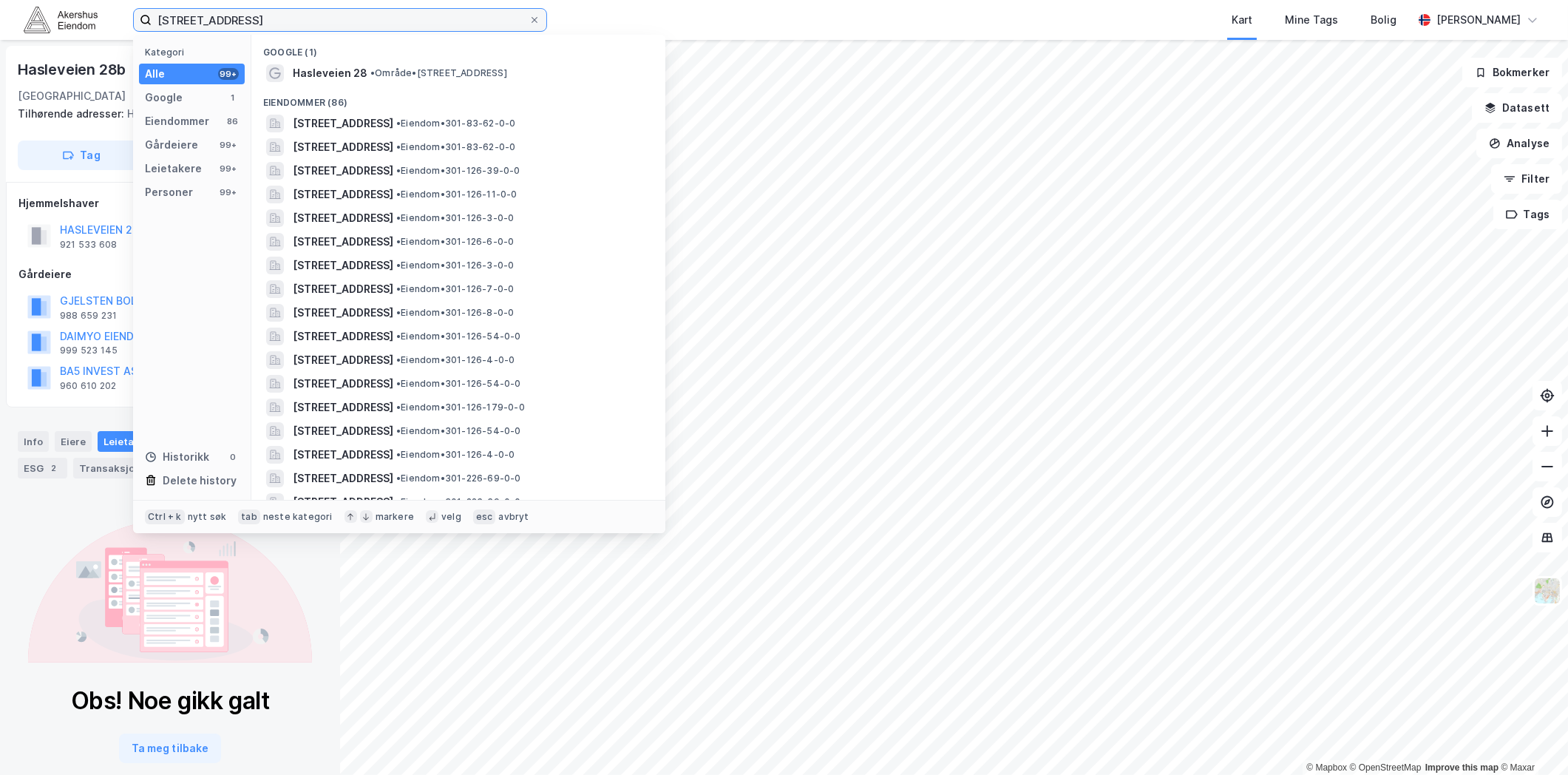
drag, startPoint x: 327, startPoint y: 17, endPoint x: 247, endPoint y: 19, distance: 80.0
click at [247, 19] on input "[STREET_ADDRESS]" at bounding box center [340, 20] width 377 height 22
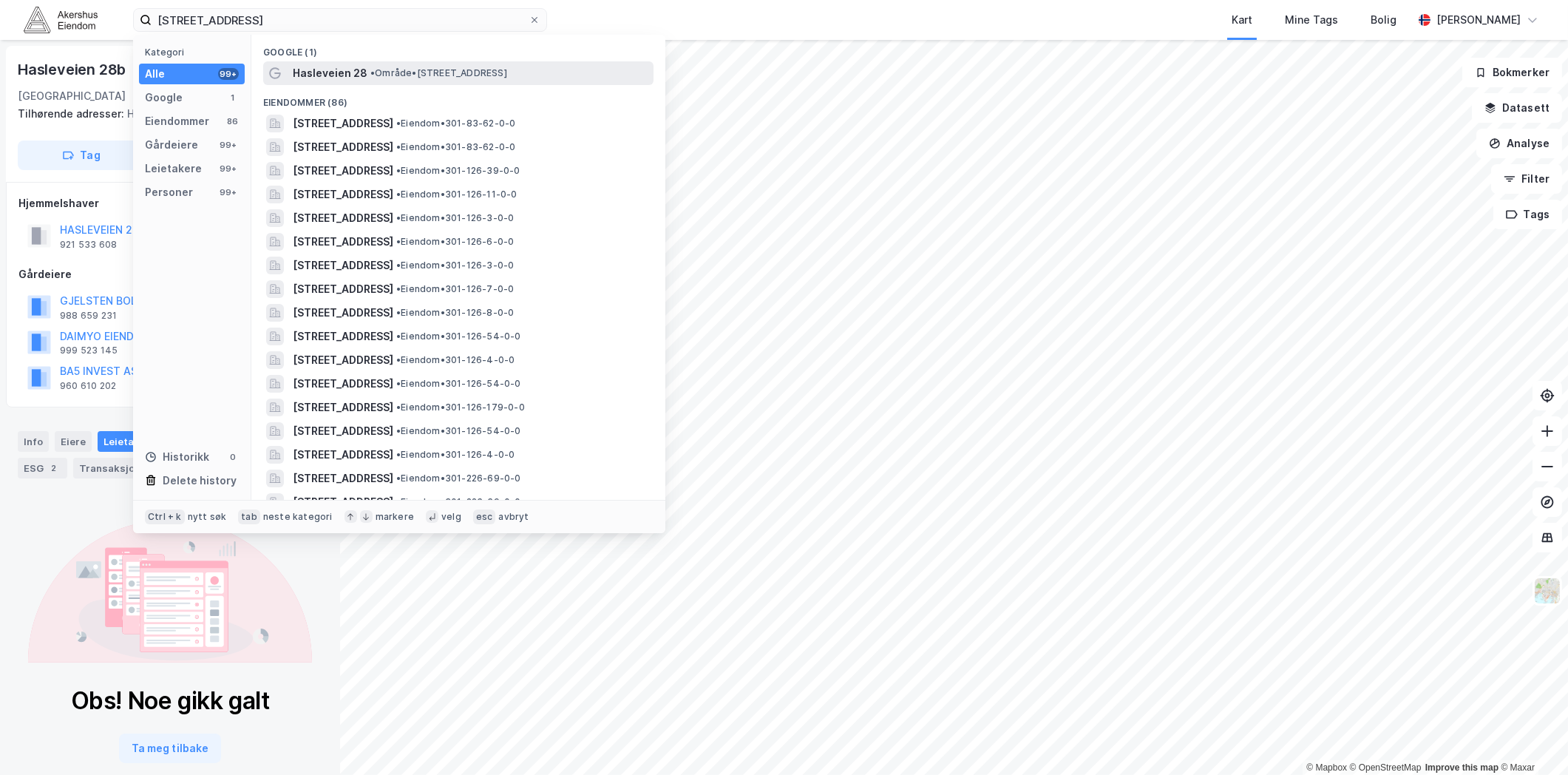
click at [404, 70] on span "• Område • [STREET_ADDRESS]" at bounding box center [439, 73] width 137 height 12
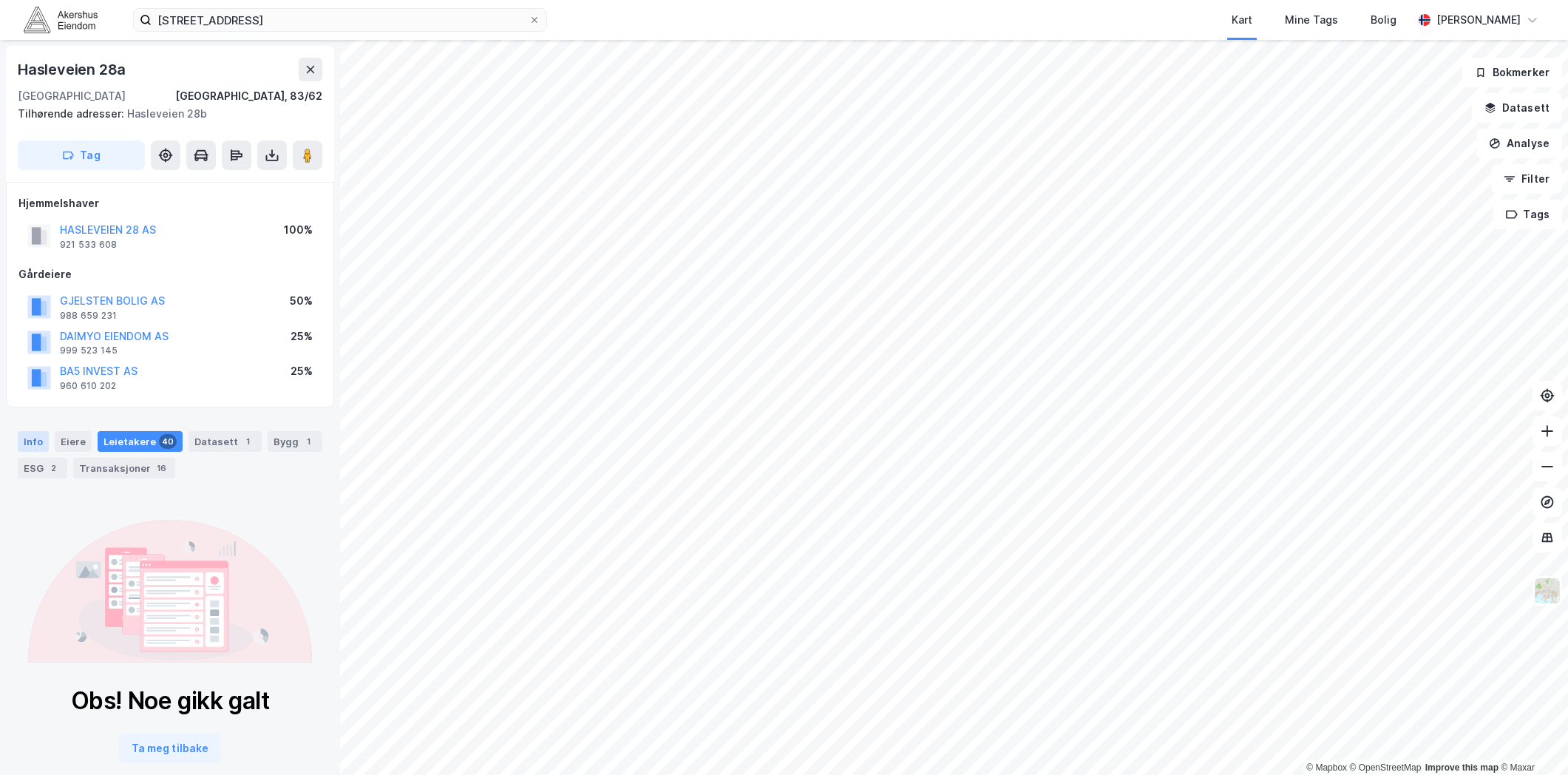
click at [33, 434] on div "Info" at bounding box center [33, 442] width 31 height 21
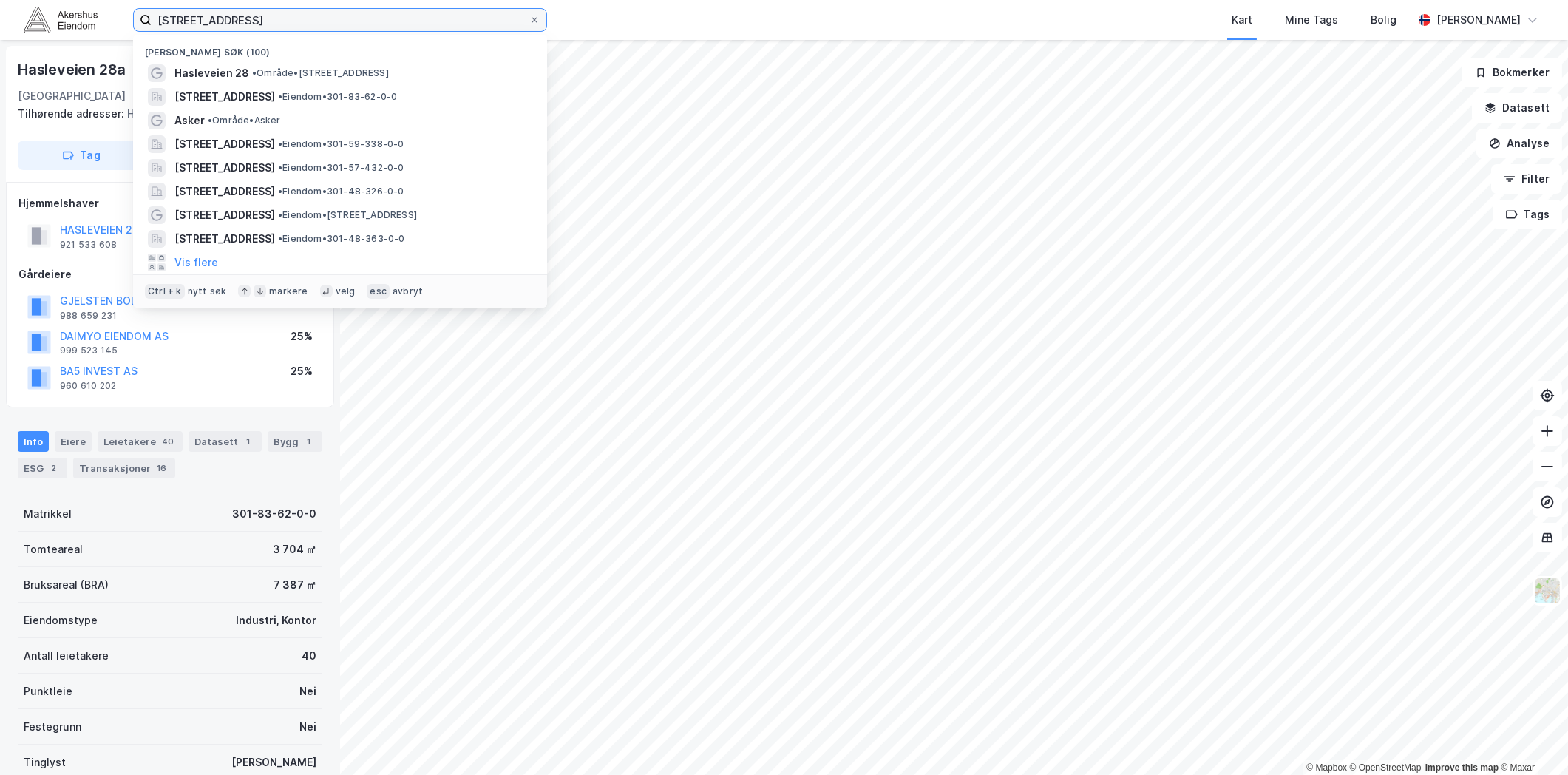
click at [355, 16] on input "[STREET_ADDRESS]" at bounding box center [340, 20] width 377 height 22
click at [351, 13] on input "[STREET_ADDRESS]" at bounding box center [340, 20] width 377 height 22
click at [351, 13] on input "[STREET_ADDRESS]" at bounding box center [340, 20] width 377 height 22
paste input "Construction City"
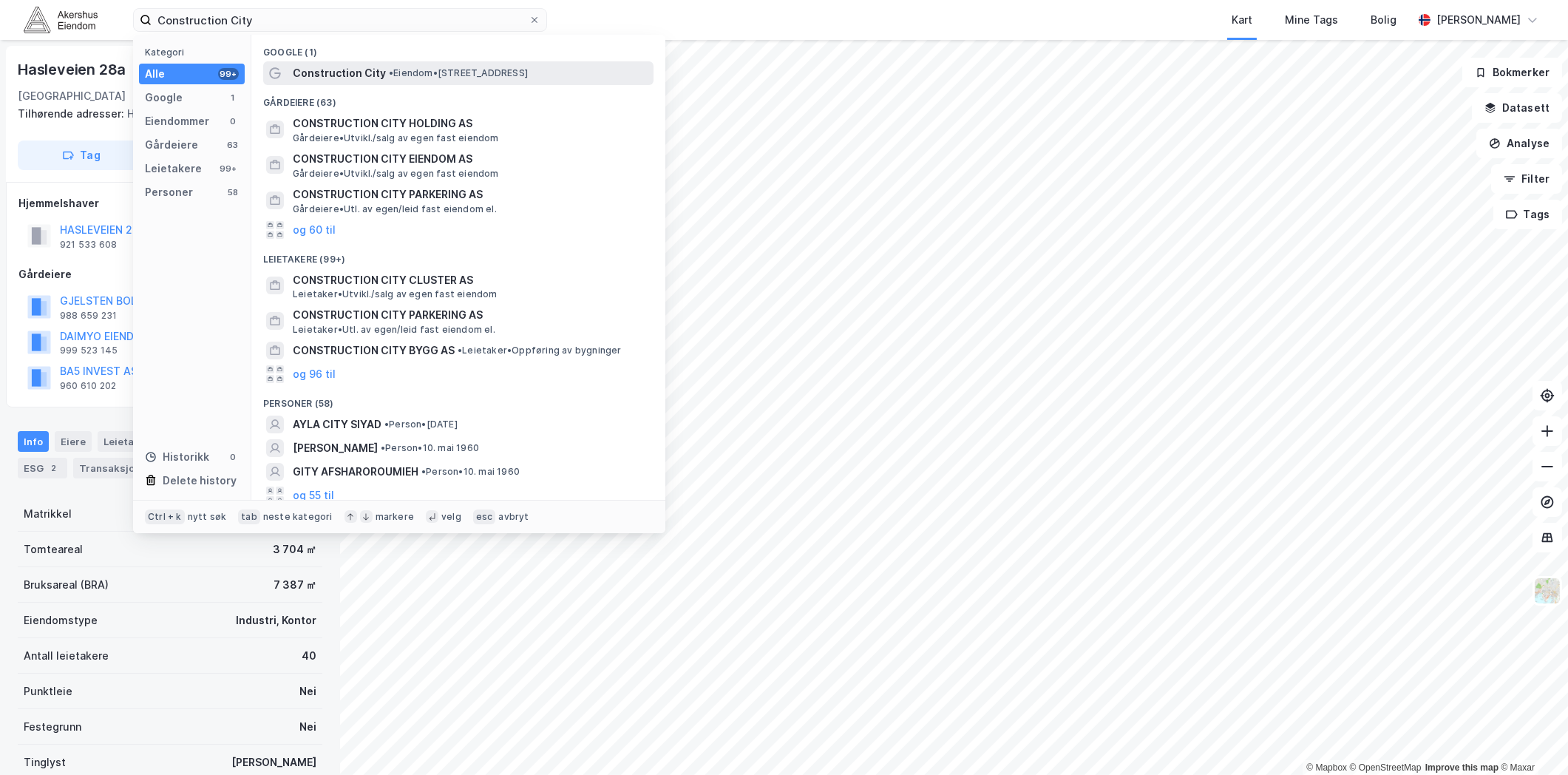
click at [389, 75] on span "•" at bounding box center [391, 73] width 4 height 11
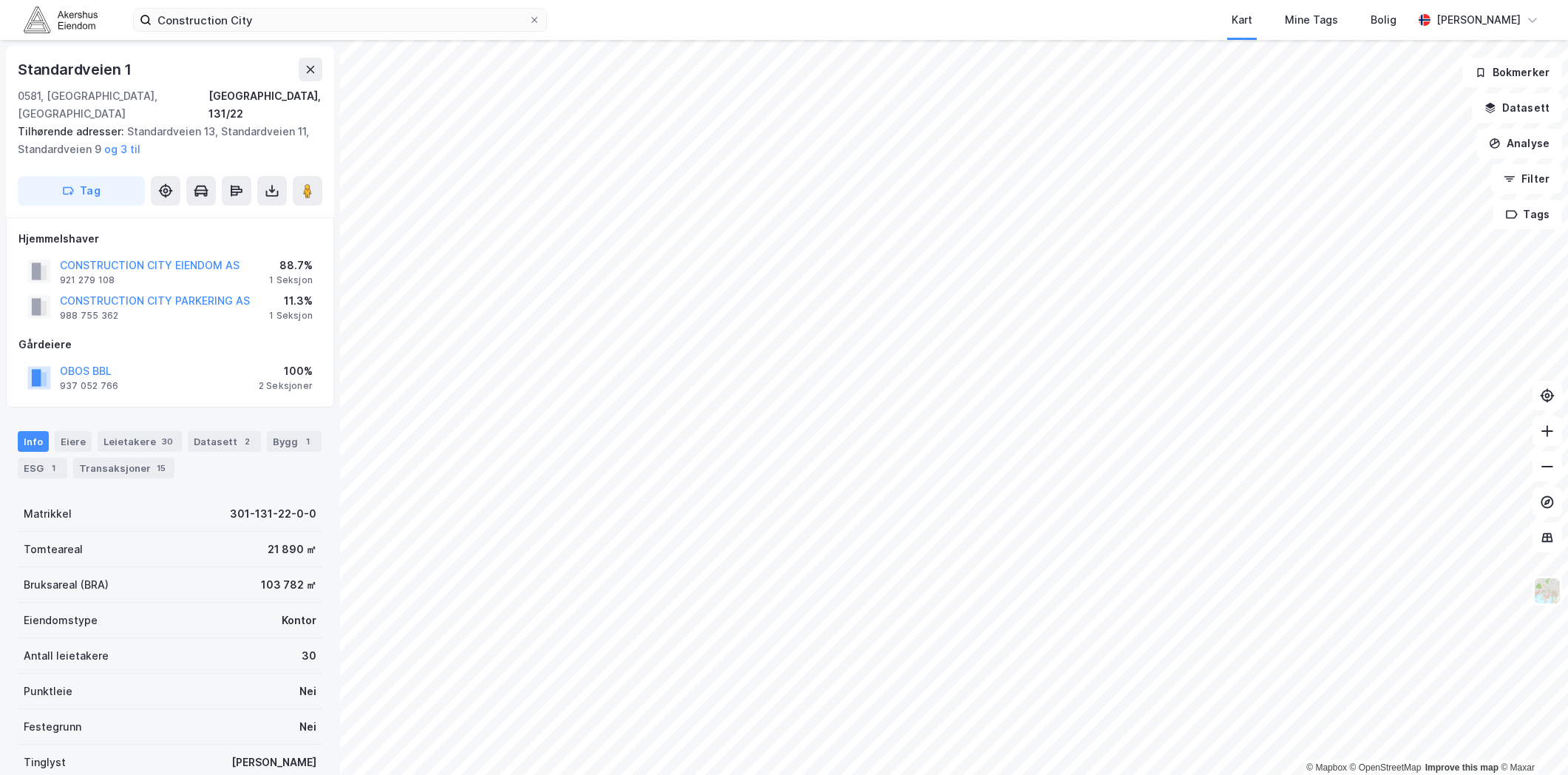
scroll to position [28, 0]
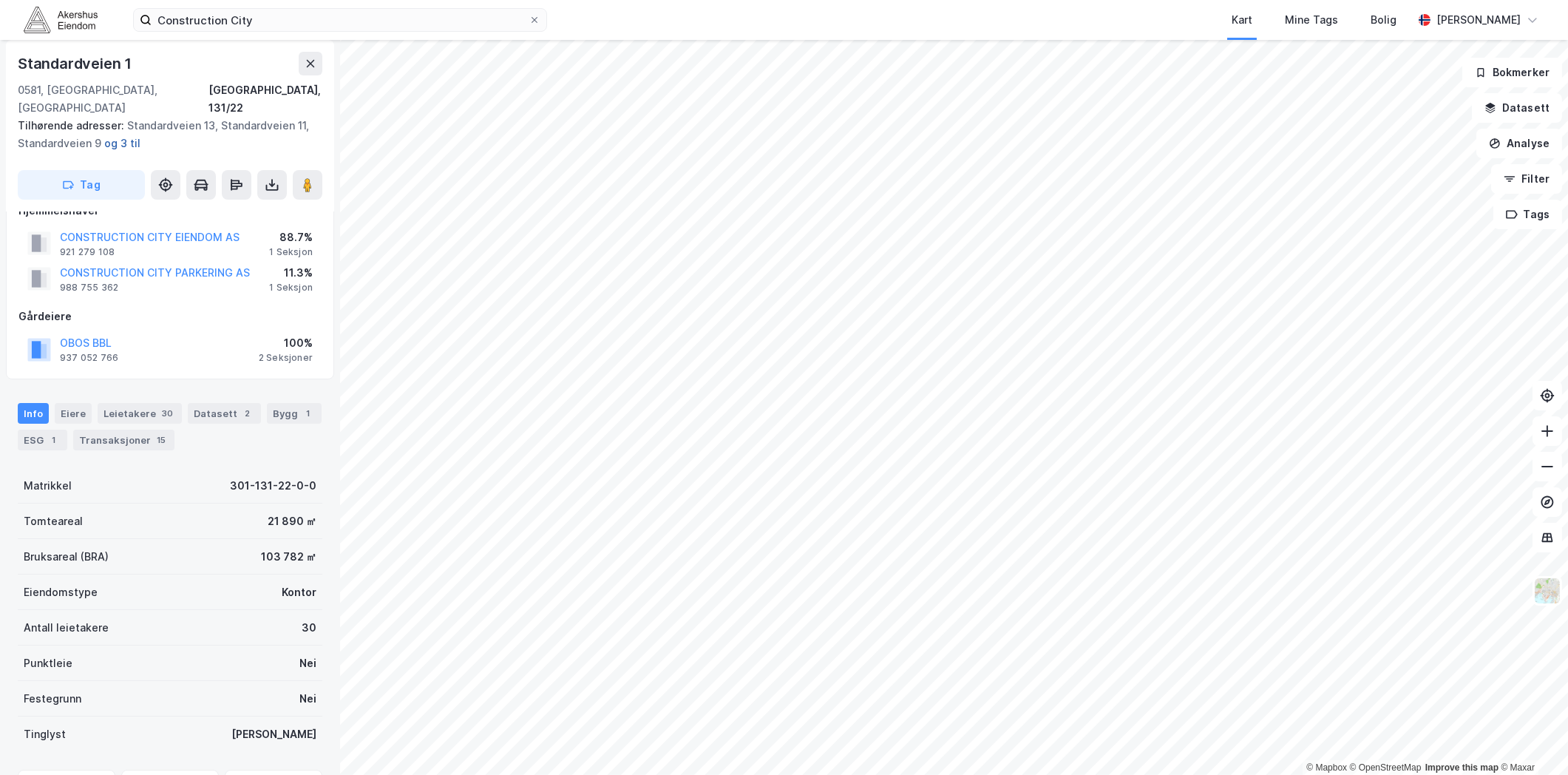
click at [0, 0] on button "og 3 til" at bounding box center [0, 0] width 0 height 0
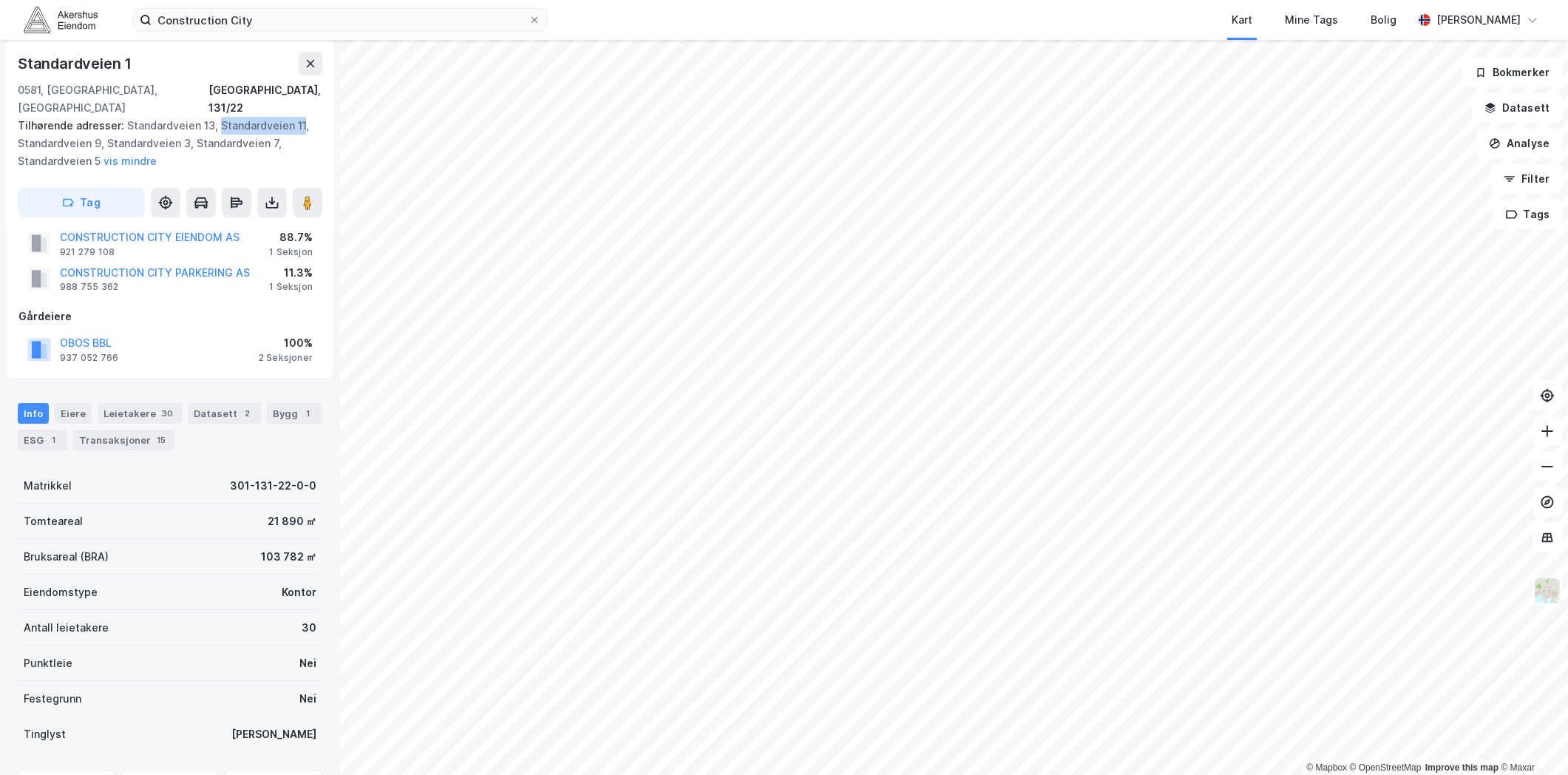
drag, startPoint x: 296, startPoint y: 108, endPoint x: 212, endPoint y: 116, distance: 84.4
click at [212, 117] on div "Tilhørende adresser: [STREET_ADDRESS], [STREET_ADDRESS], [STREET_ADDRESS], Stan…" at bounding box center [164, 143] width 293 height 53
copy div "Standardveien 11"
click at [431, 25] on input "Construction City" at bounding box center [340, 20] width 377 height 22
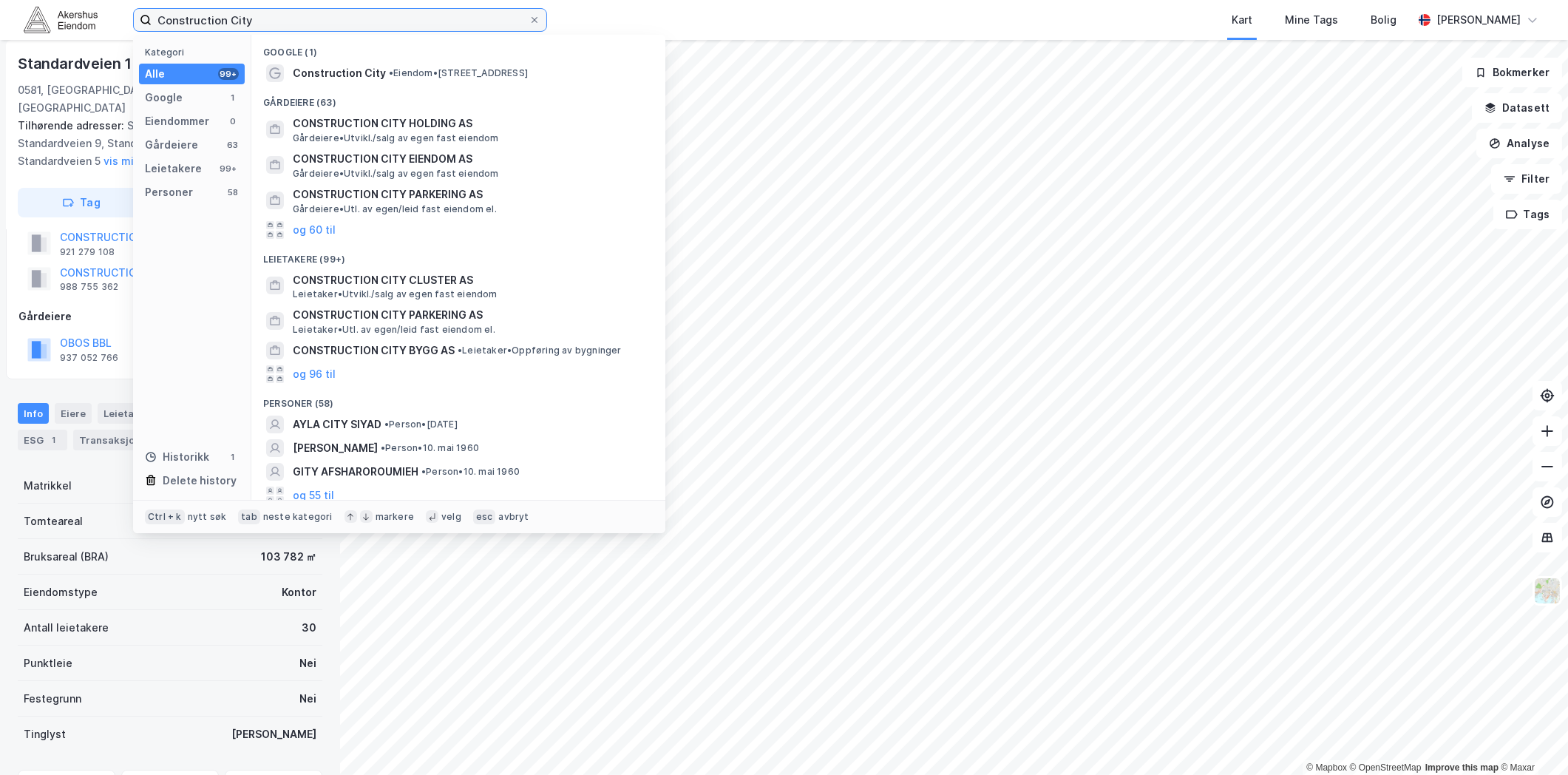
click at [431, 25] on input "Construction City" at bounding box center [340, 20] width 377 height 22
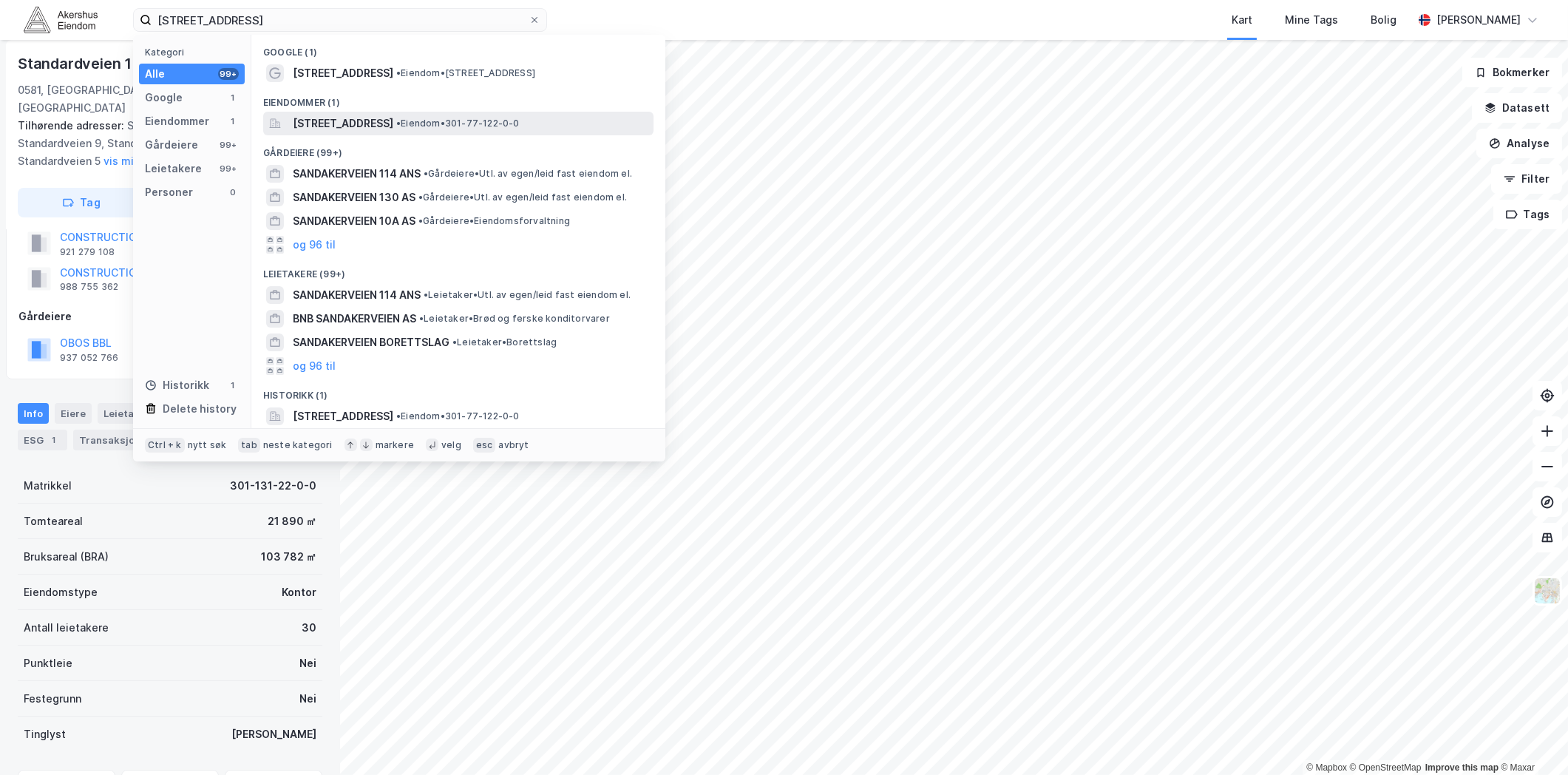
click at [393, 119] on span "[STREET_ADDRESS]" at bounding box center [344, 123] width 101 height 18
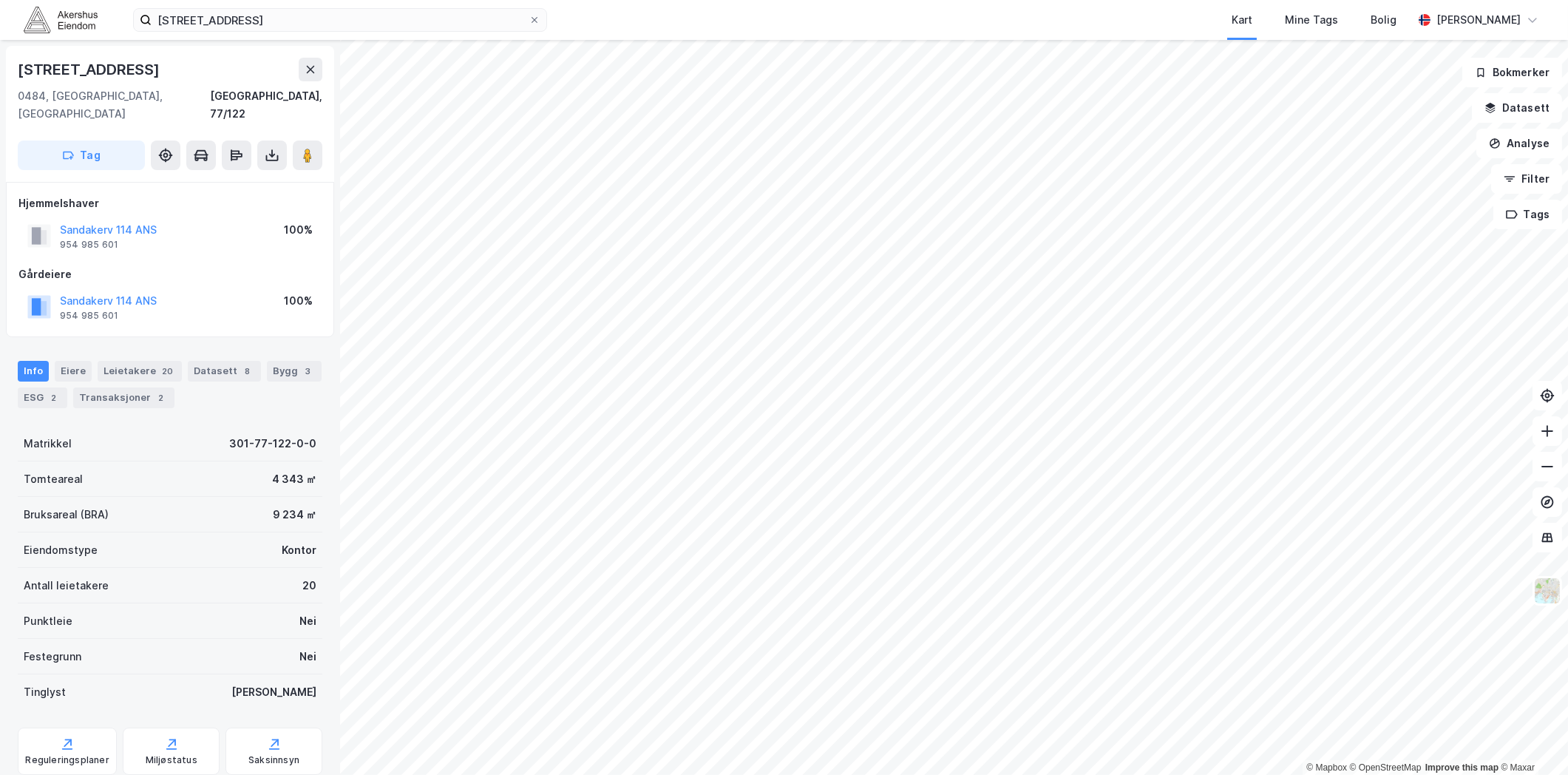
scroll to position [46, 0]
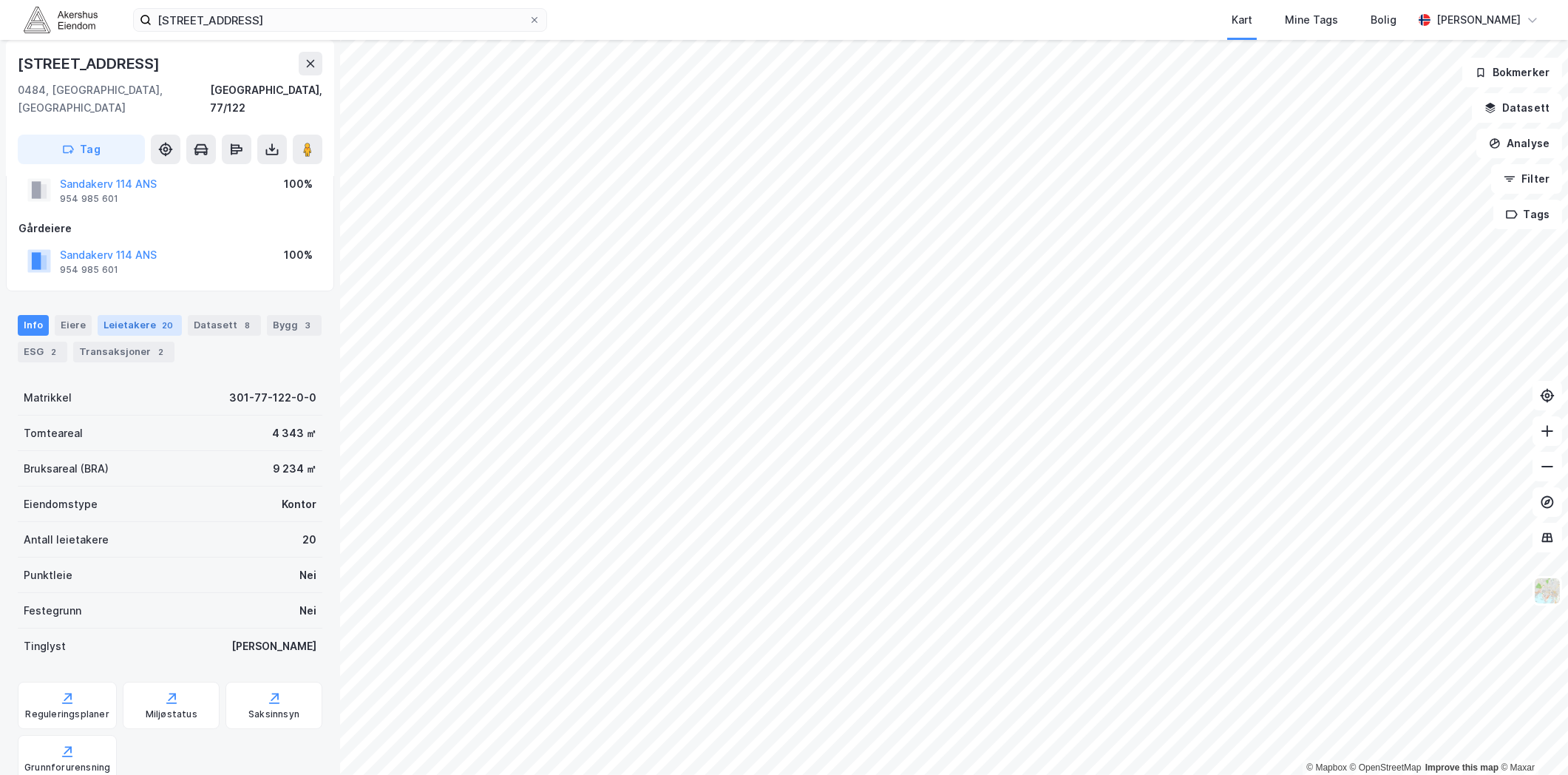
click at [122, 315] on div "Leietakere 20" at bounding box center [140, 325] width 85 height 21
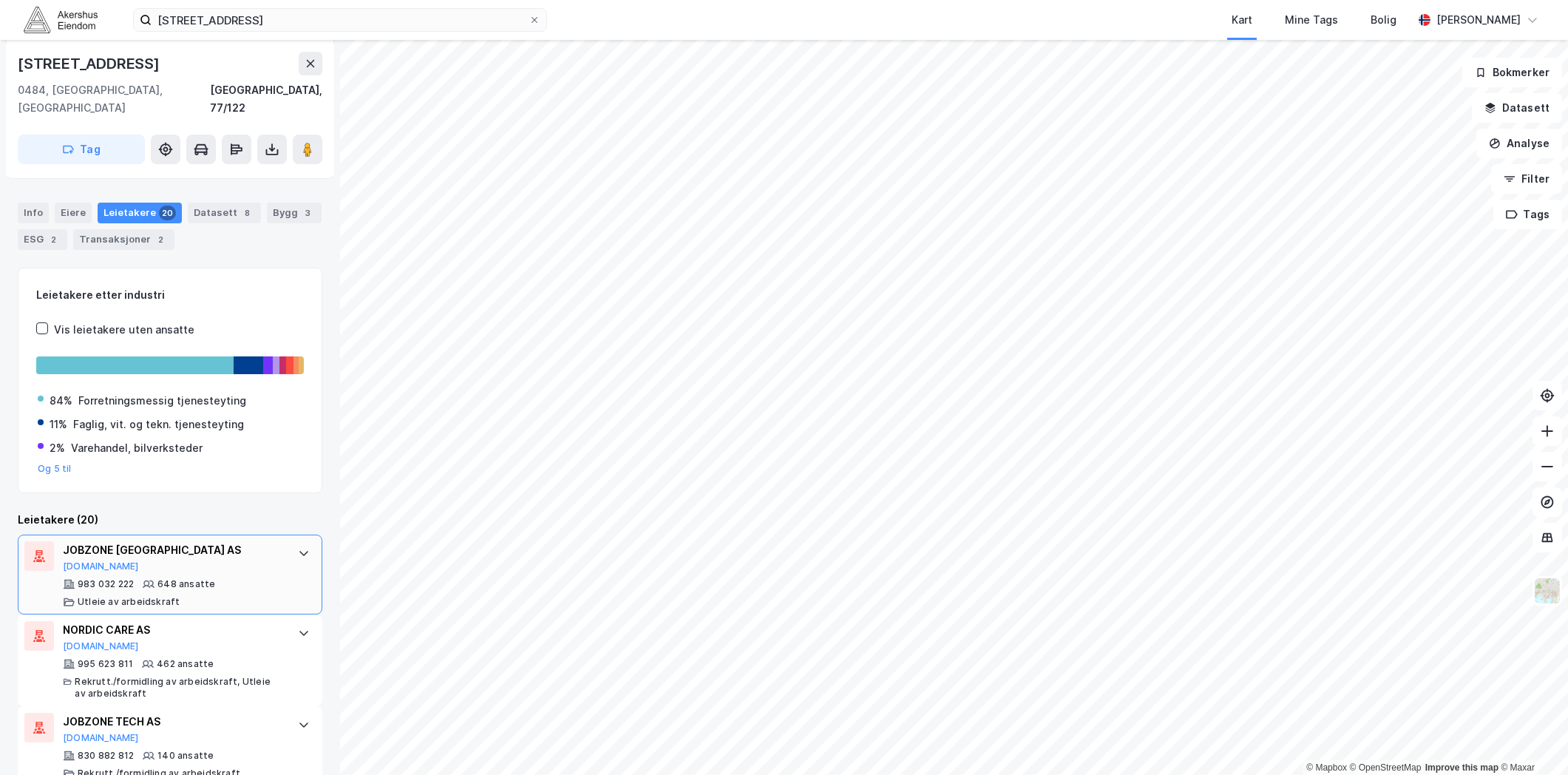
scroll to position [164, 0]
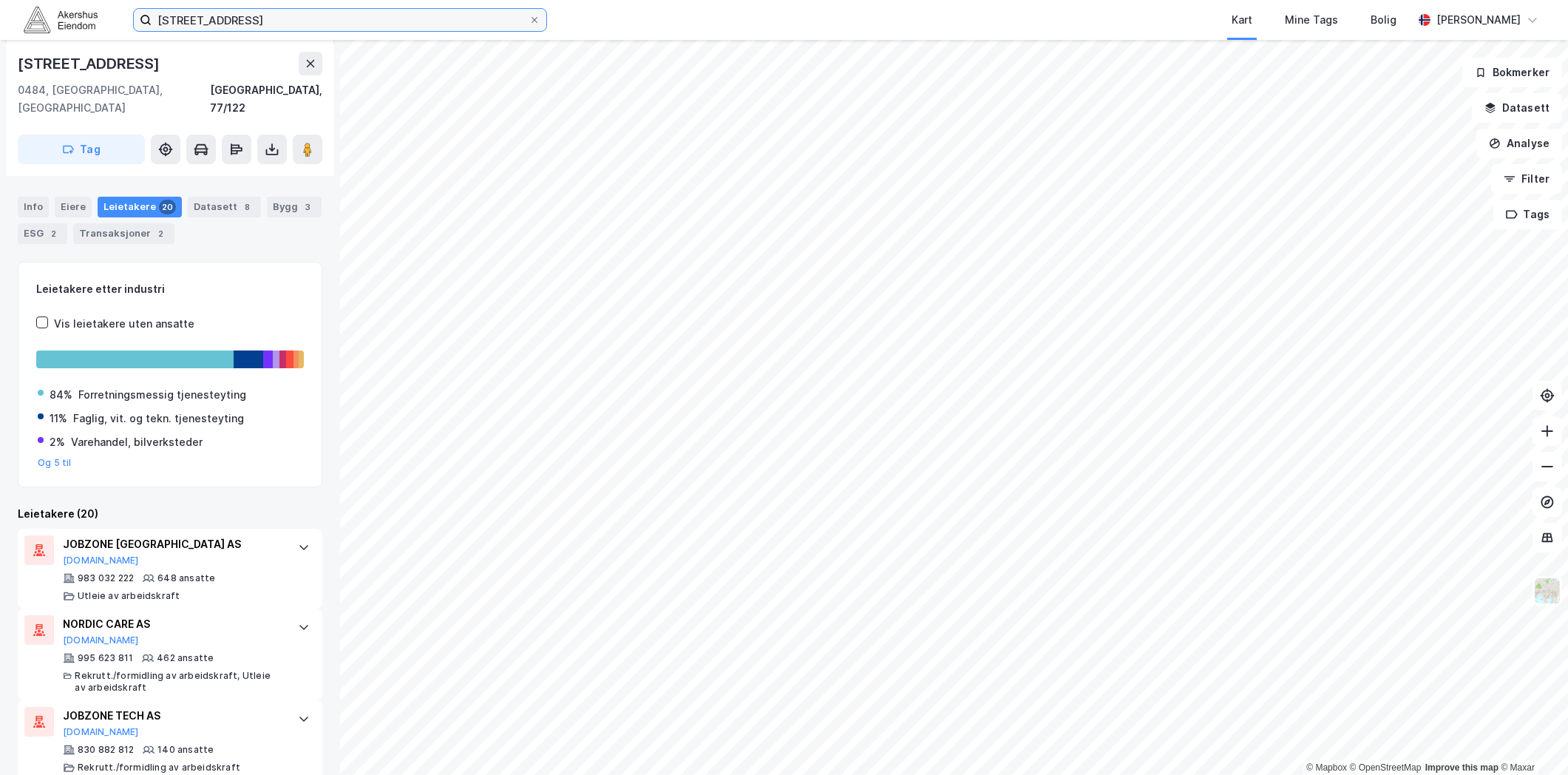
click at [312, 18] on input "[STREET_ADDRESS]" at bounding box center [340, 20] width 377 height 22
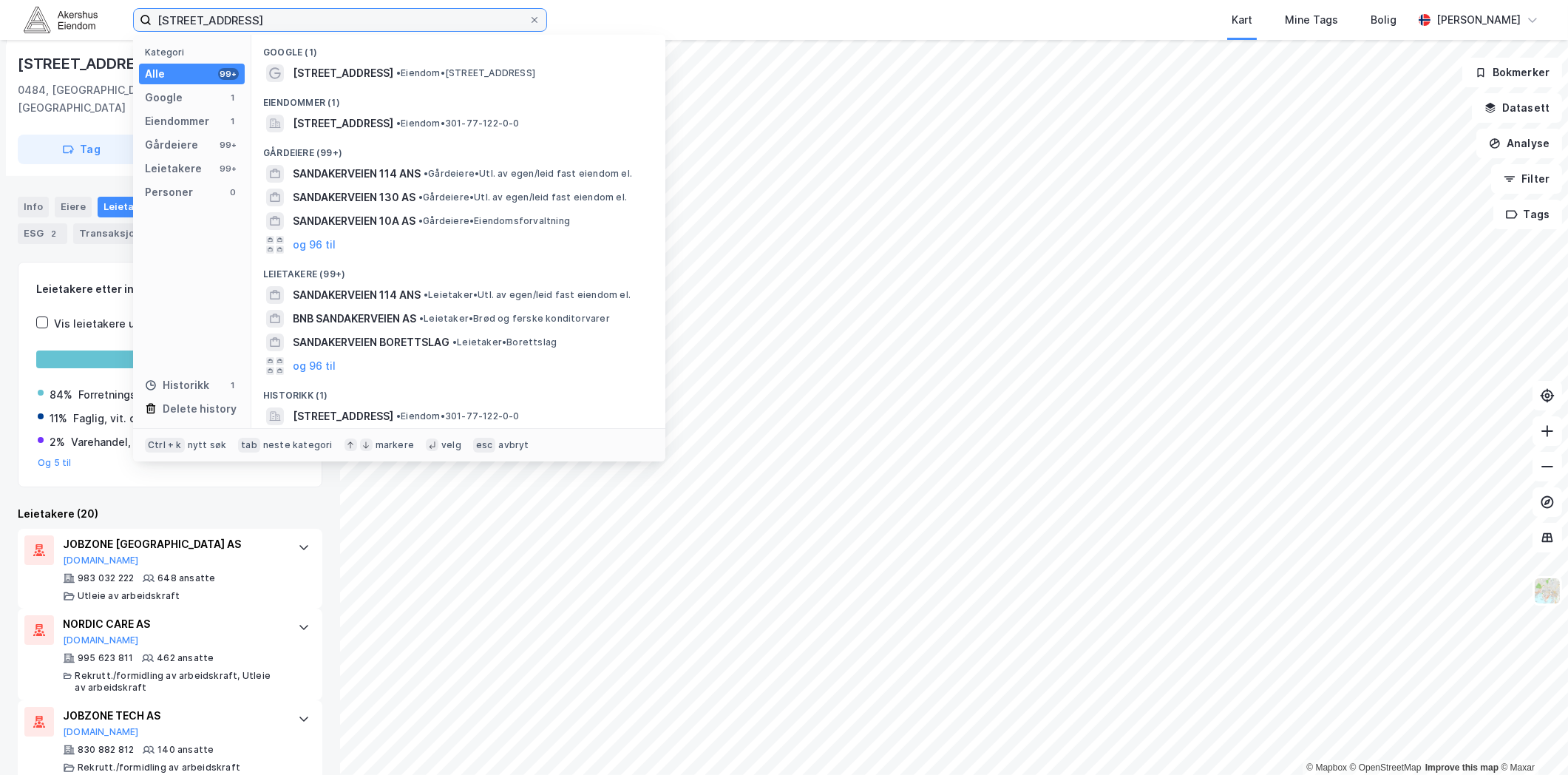
click at [312, 18] on input "[STREET_ADDRESS]" at bounding box center [340, 20] width 377 height 22
paste input "[STREET_ADDRESS]"
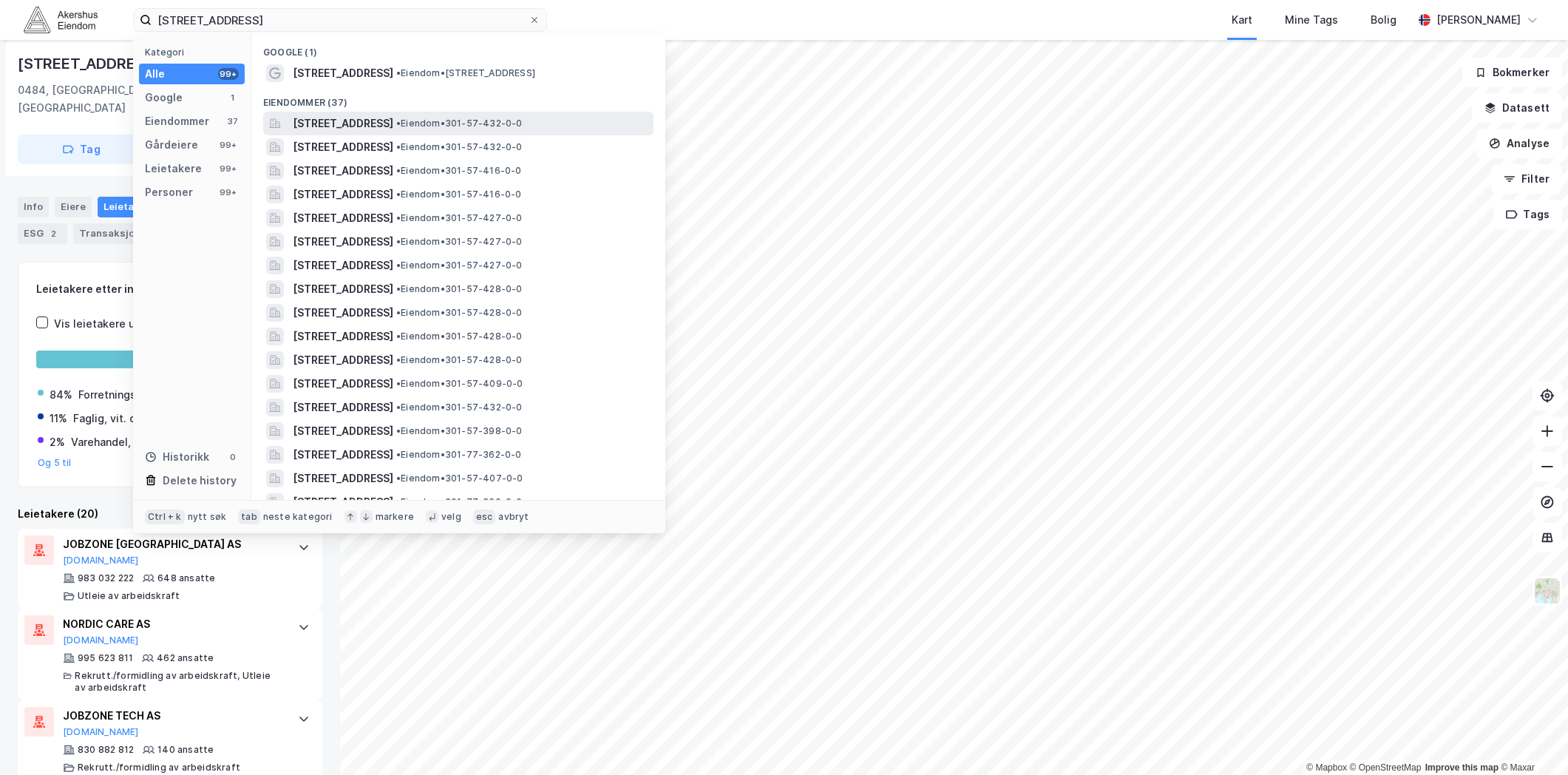
click at [389, 123] on span "[STREET_ADDRESS]" at bounding box center [344, 123] width 101 height 18
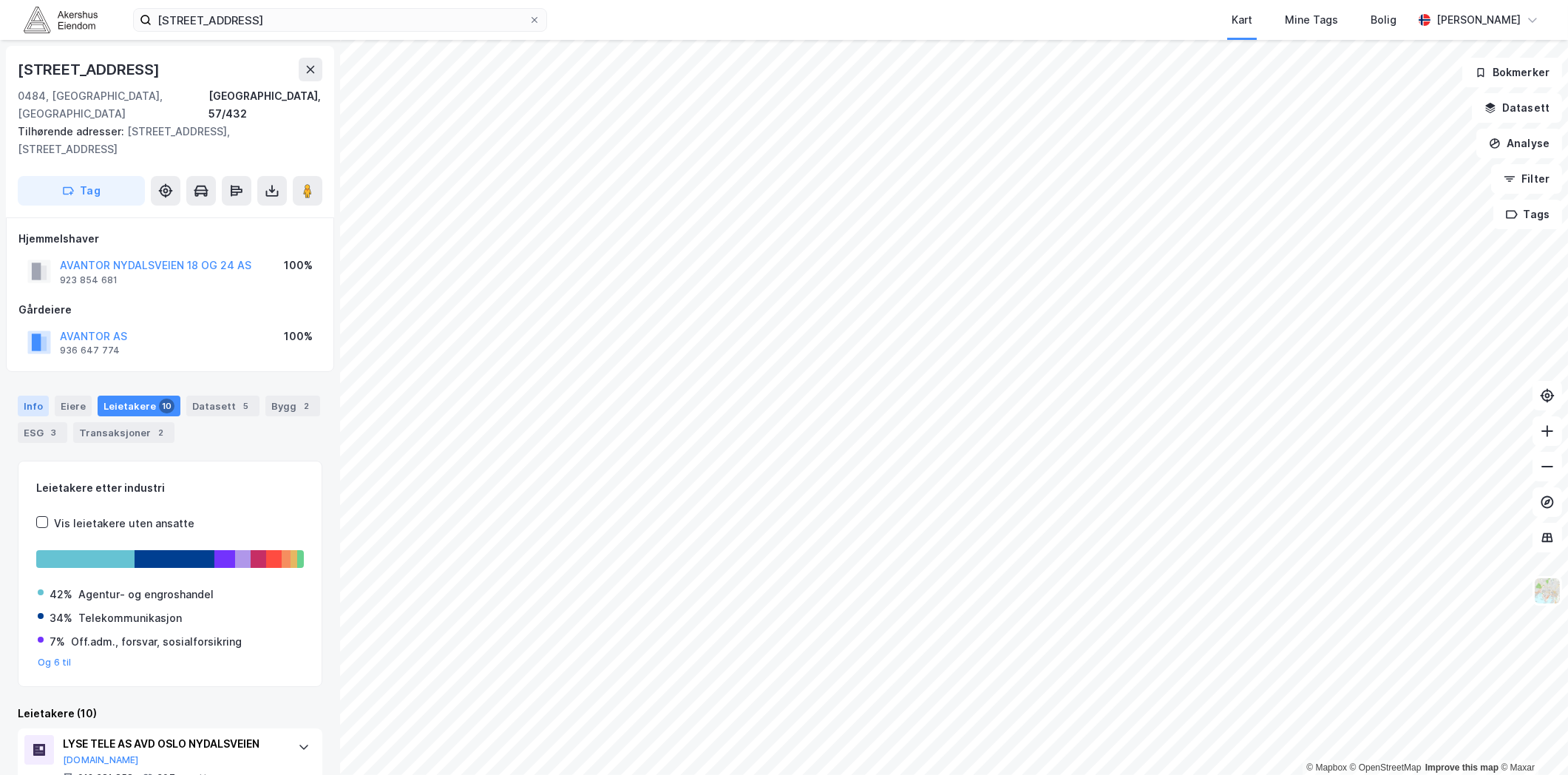
click at [41, 396] on div "Info" at bounding box center [33, 406] width 31 height 21
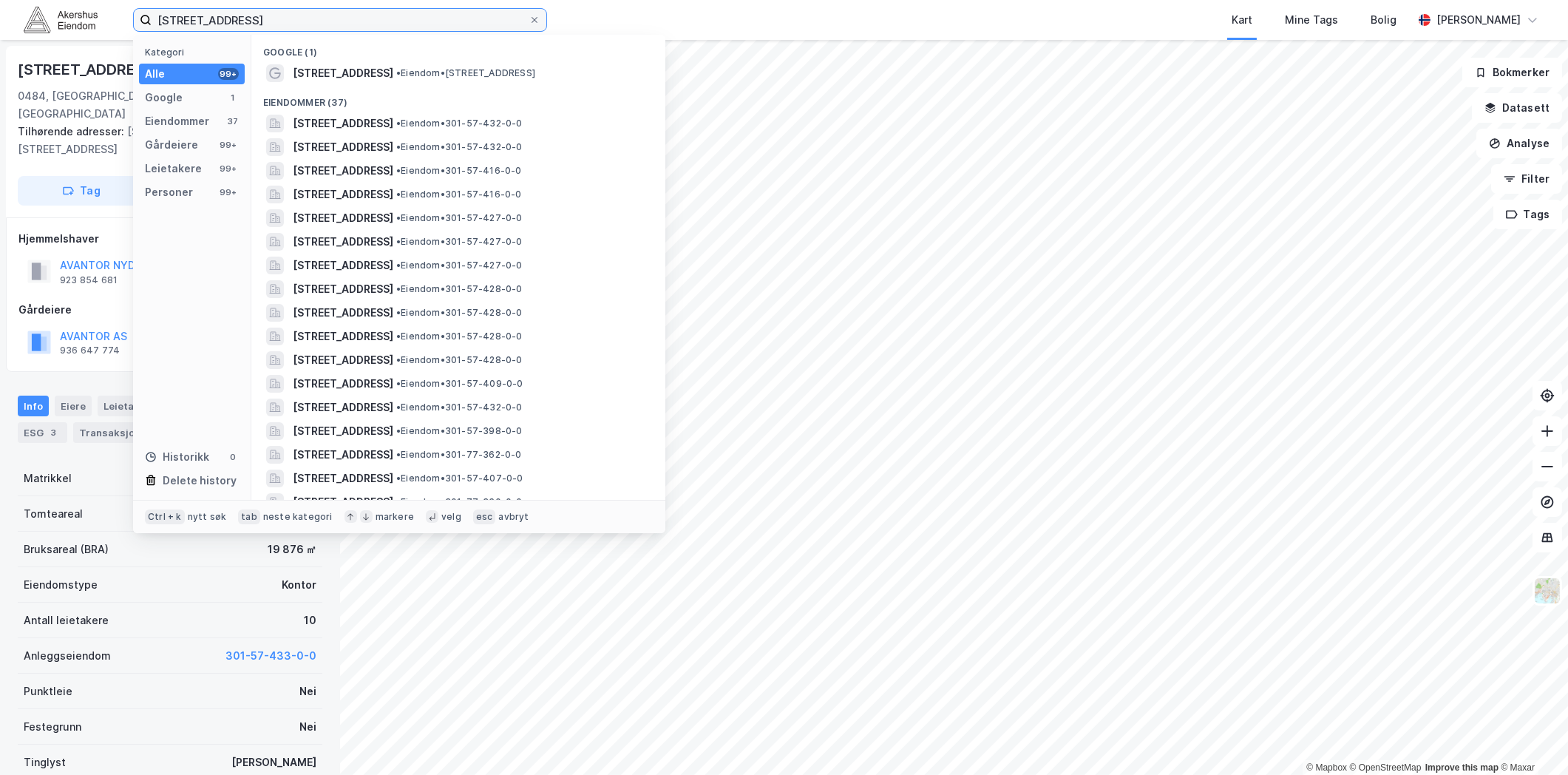
click at [400, 22] on input "[STREET_ADDRESS]" at bounding box center [340, 20] width 377 height 22
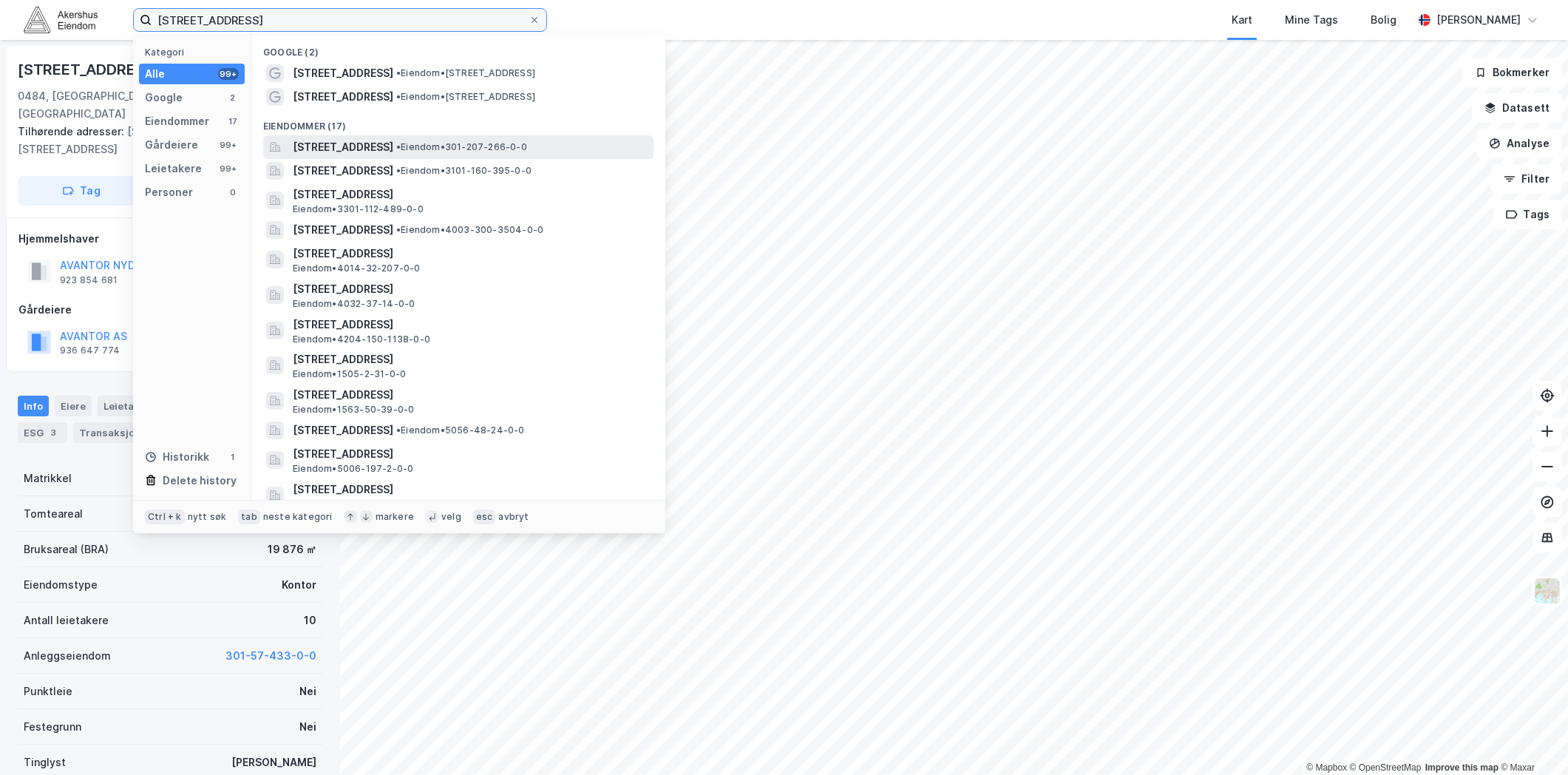
type input "[STREET_ADDRESS]"
click at [393, 146] on span "[STREET_ADDRESS]" at bounding box center [344, 147] width 101 height 18
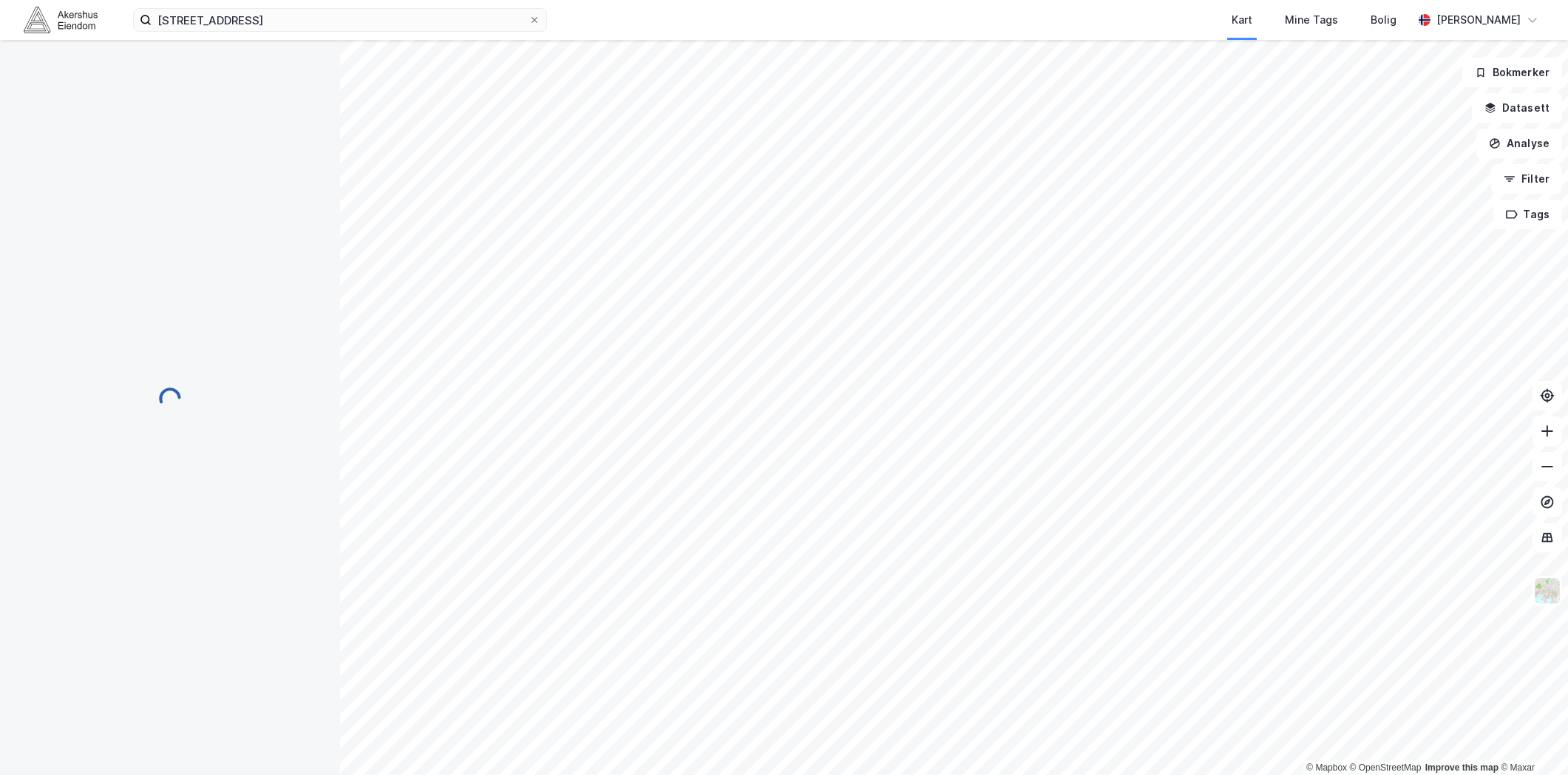
scroll to position [129, 0]
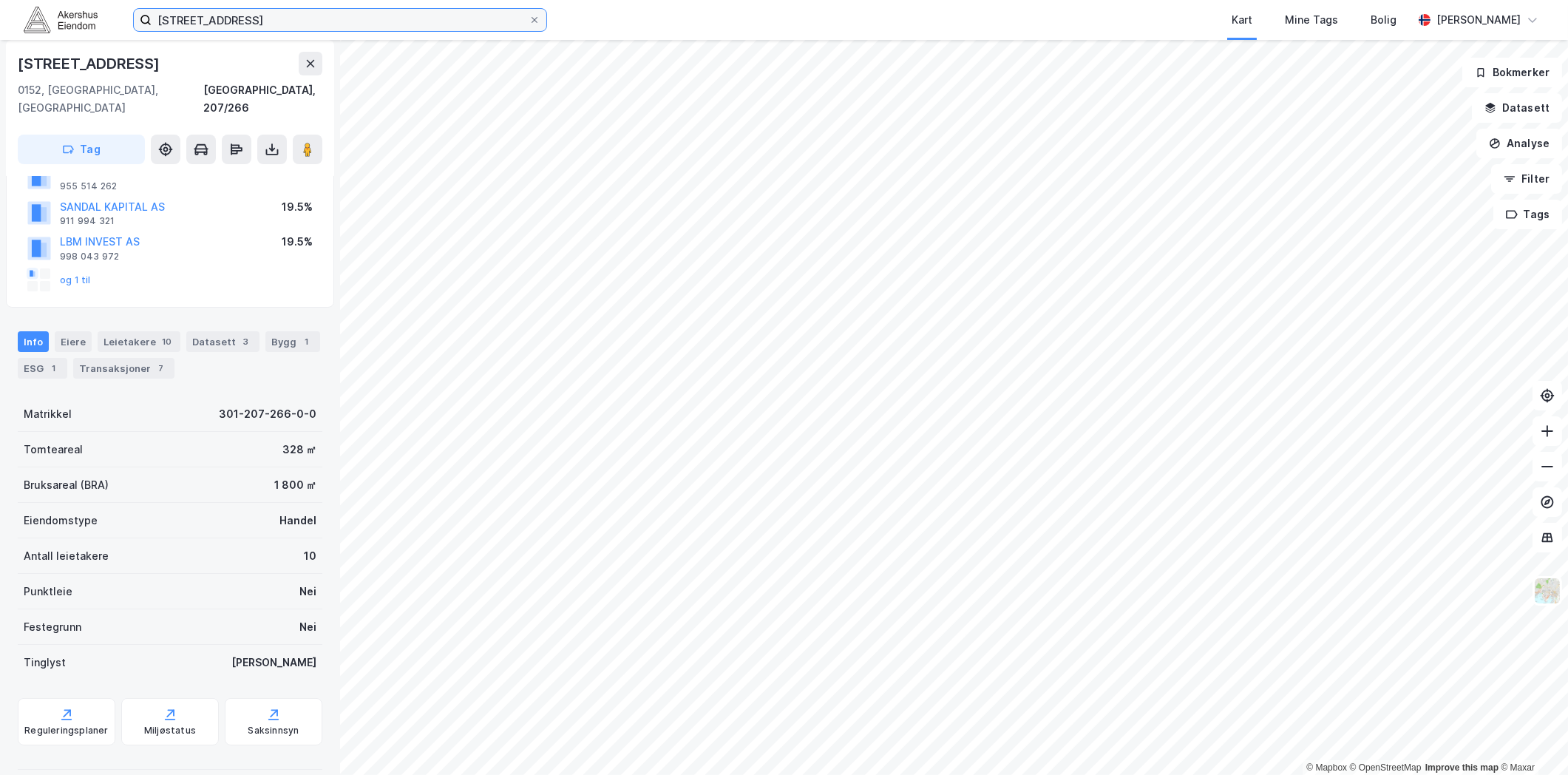
click at [417, 10] on input "[STREET_ADDRESS]" at bounding box center [340, 20] width 377 height 22
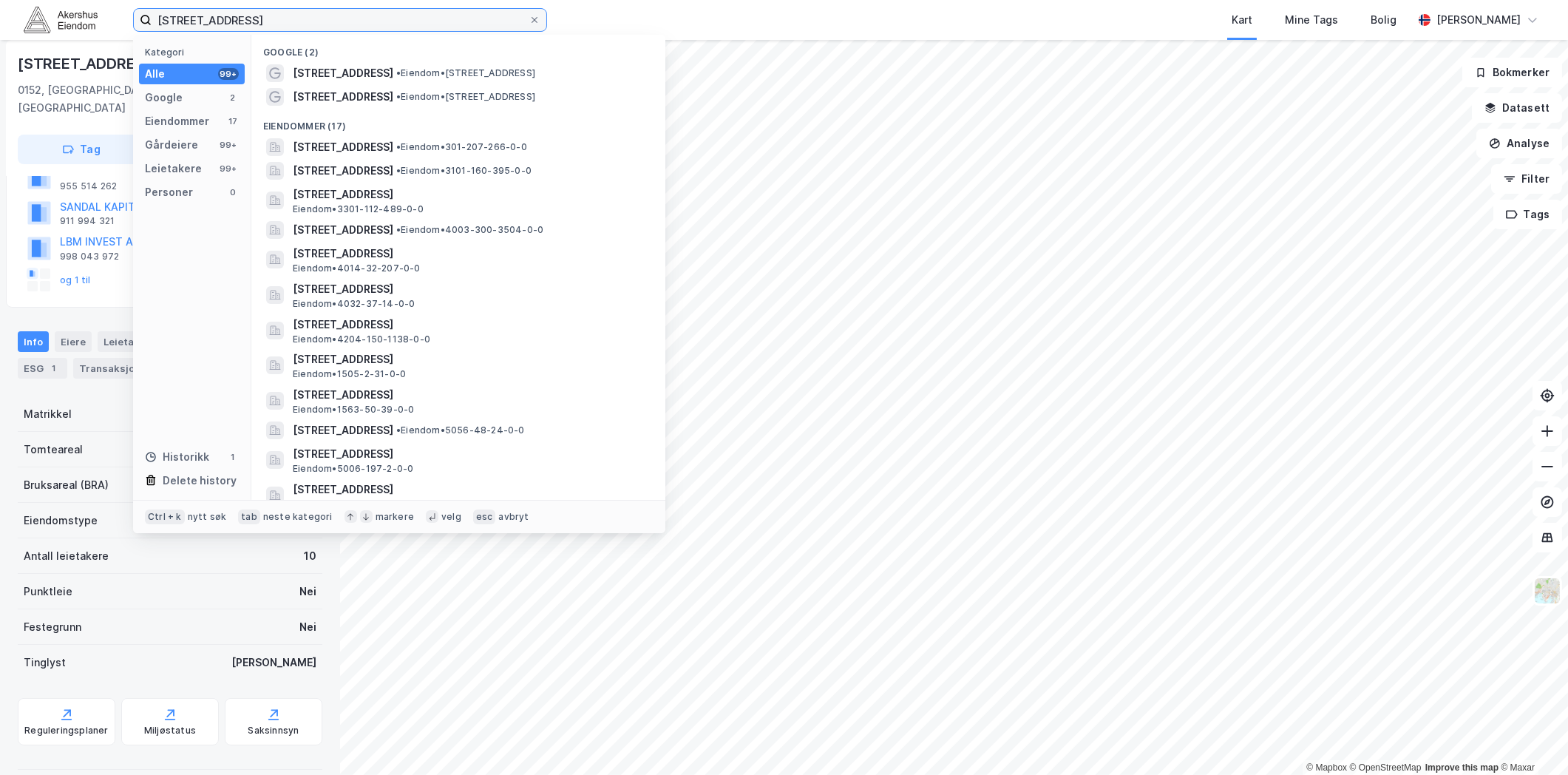
click at [417, 10] on input "[STREET_ADDRESS]" at bounding box center [340, 20] width 377 height 22
click at [811, 24] on div "Kart Mine Tags Bolig" at bounding box center [1015, 20] width 795 height 40
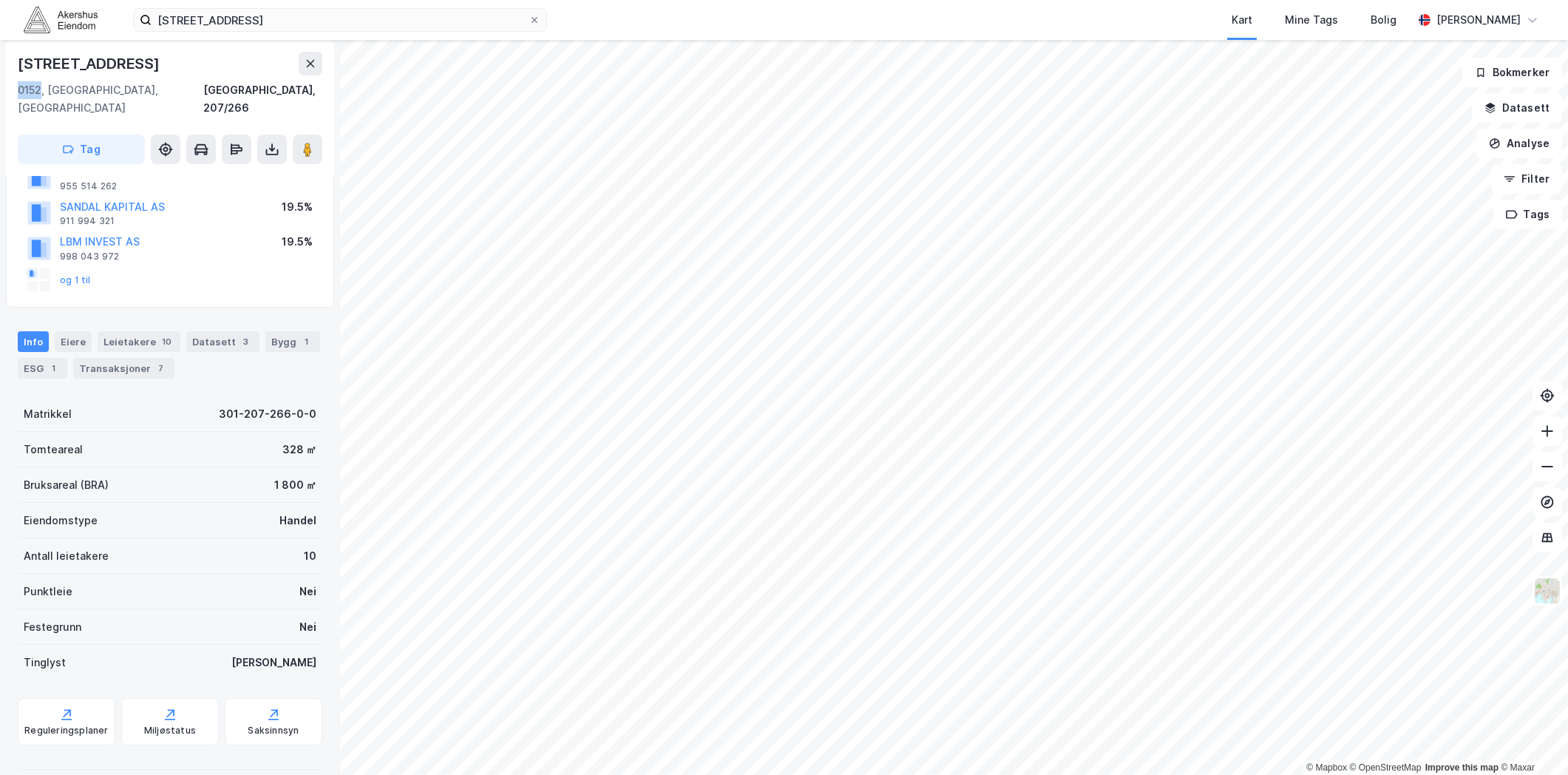
drag, startPoint x: 40, startPoint y: 88, endPoint x: 5, endPoint y: 97, distance: 36.1
click at [6, 97] on div "[STREET_ADDRESS]" at bounding box center [170, 108] width 328 height 136
copy div "0152"
